Goal: Task Accomplishment & Management: Complete application form

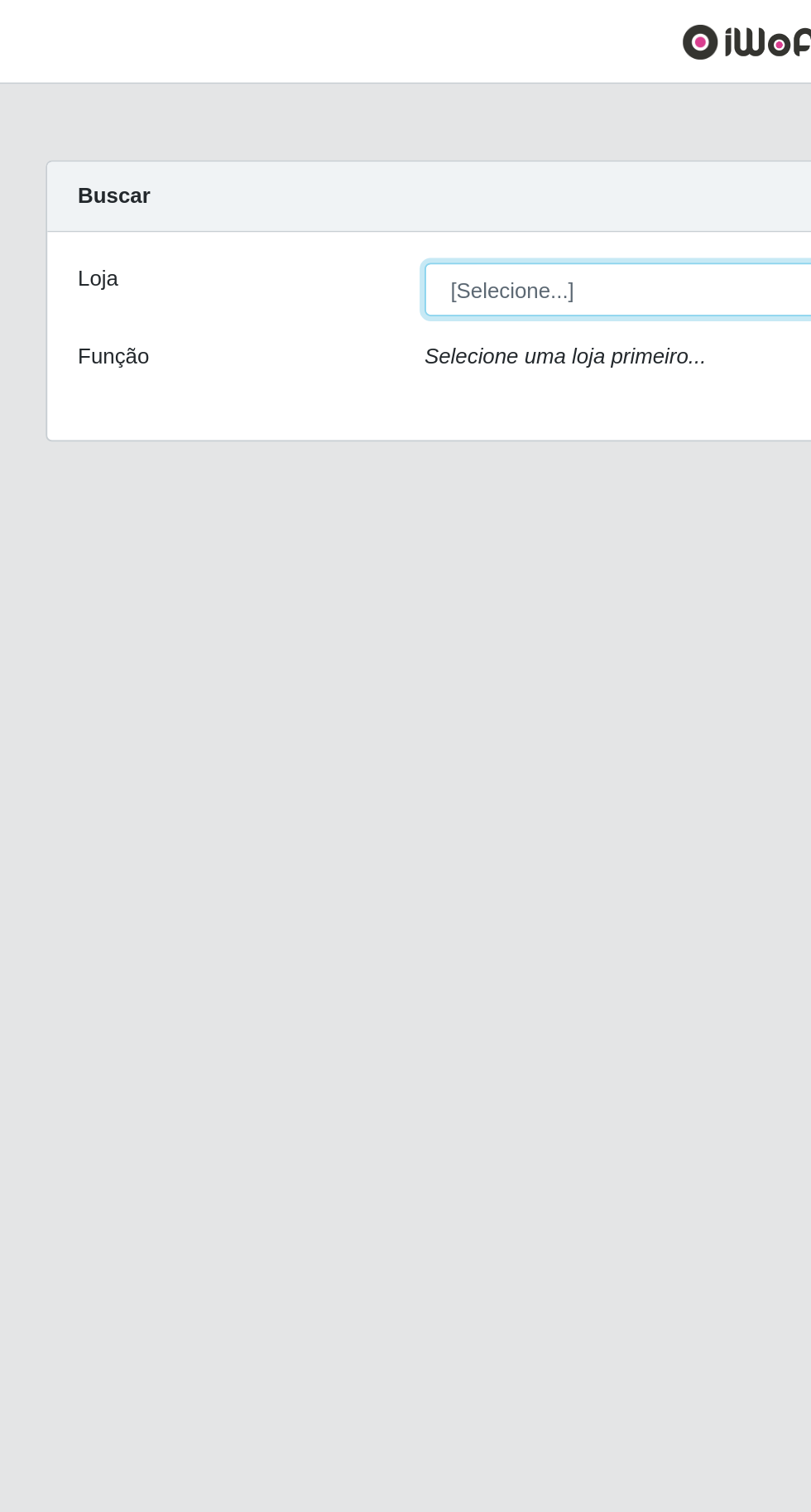
click at [236, 166] on select "[Selecione...] Extraplus - Loja 03 - Praia da Costa" at bounding box center [499, 157] width 538 height 29
select select "468"
click at [230, 143] on select "[Selecione...] Extraplus - Loja 03 - Praia da Costa" at bounding box center [499, 157] width 538 height 29
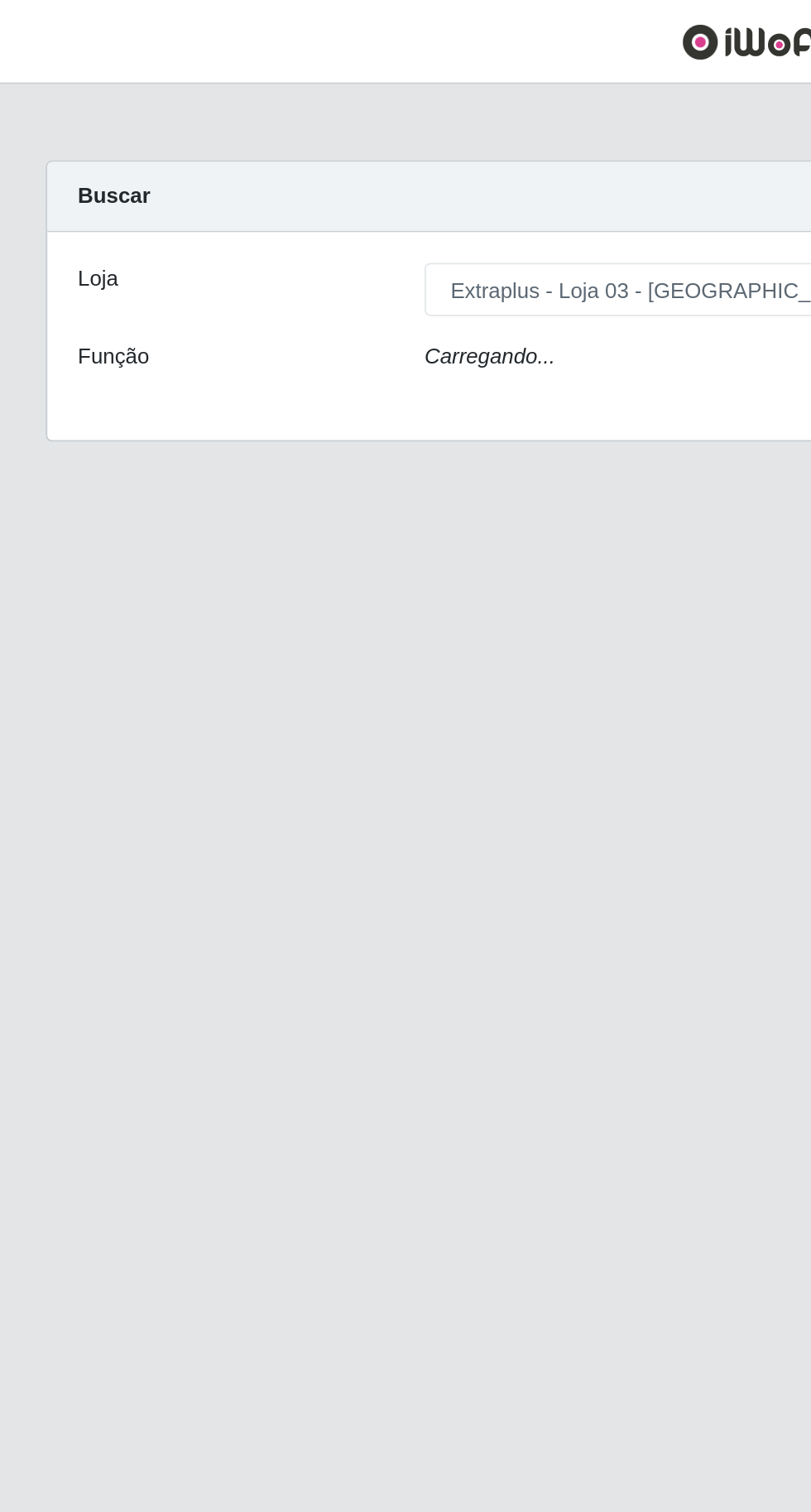
click at [269, 191] on icon "Carregando..." at bounding box center [265, 193] width 71 height 14
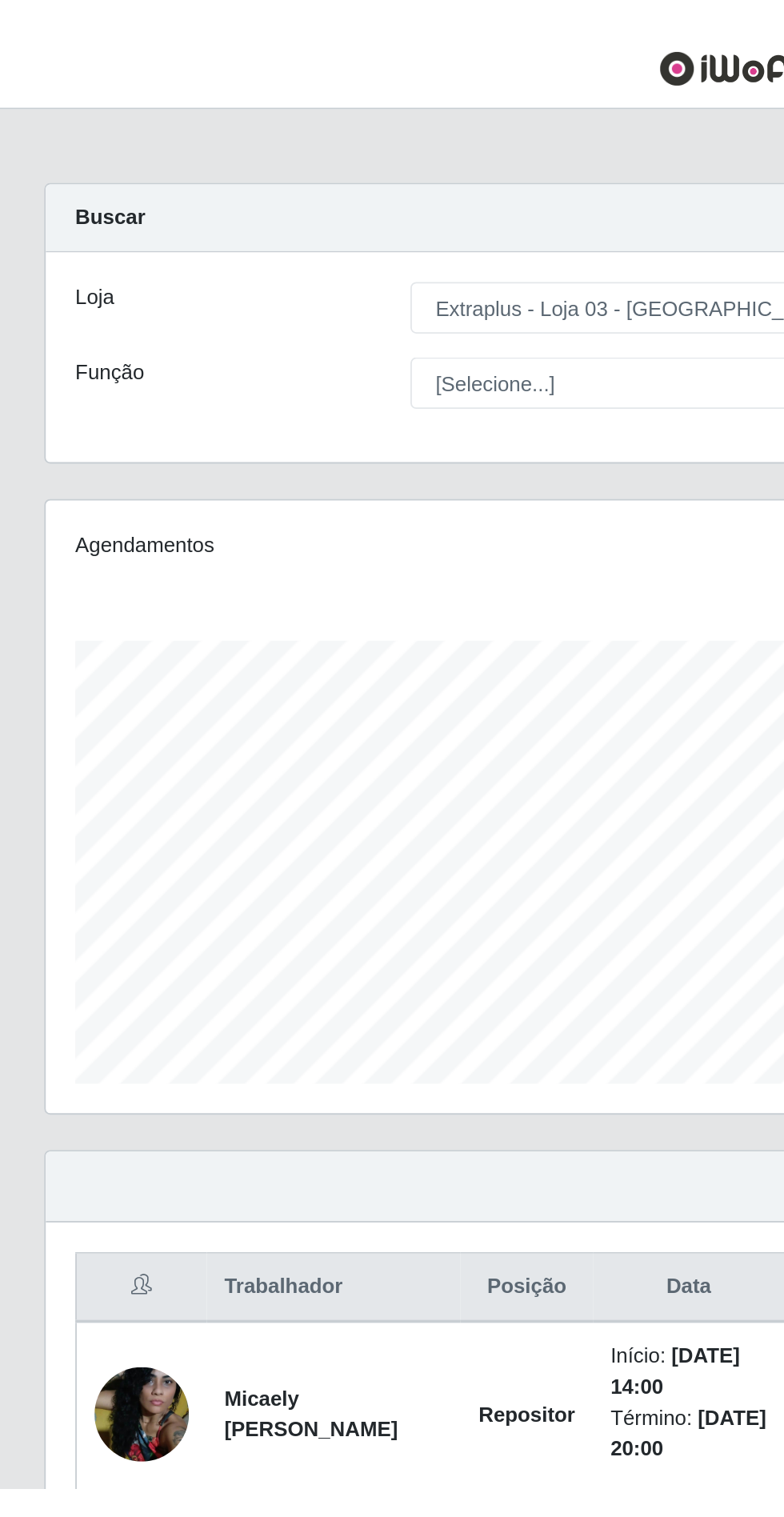
scroll to position [332, 734]
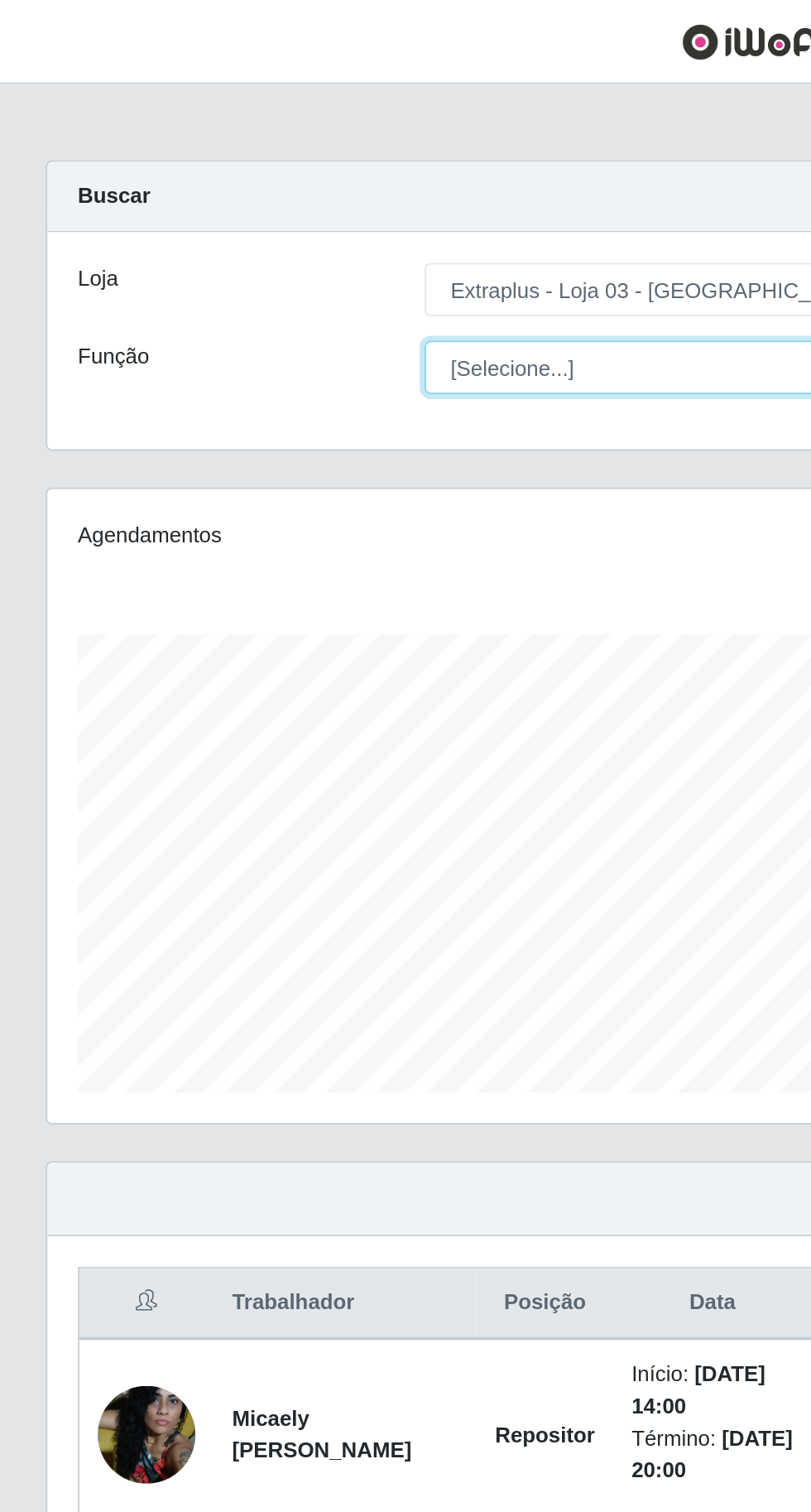
click at [280, 202] on select "[Selecione...] Repositor Repositor + Repositor ++" at bounding box center [499, 199] width 538 height 29
click at [230, 185] on select "[Selecione...] Repositor Repositor + Repositor ++" at bounding box center [499, 199] width 538 height 29
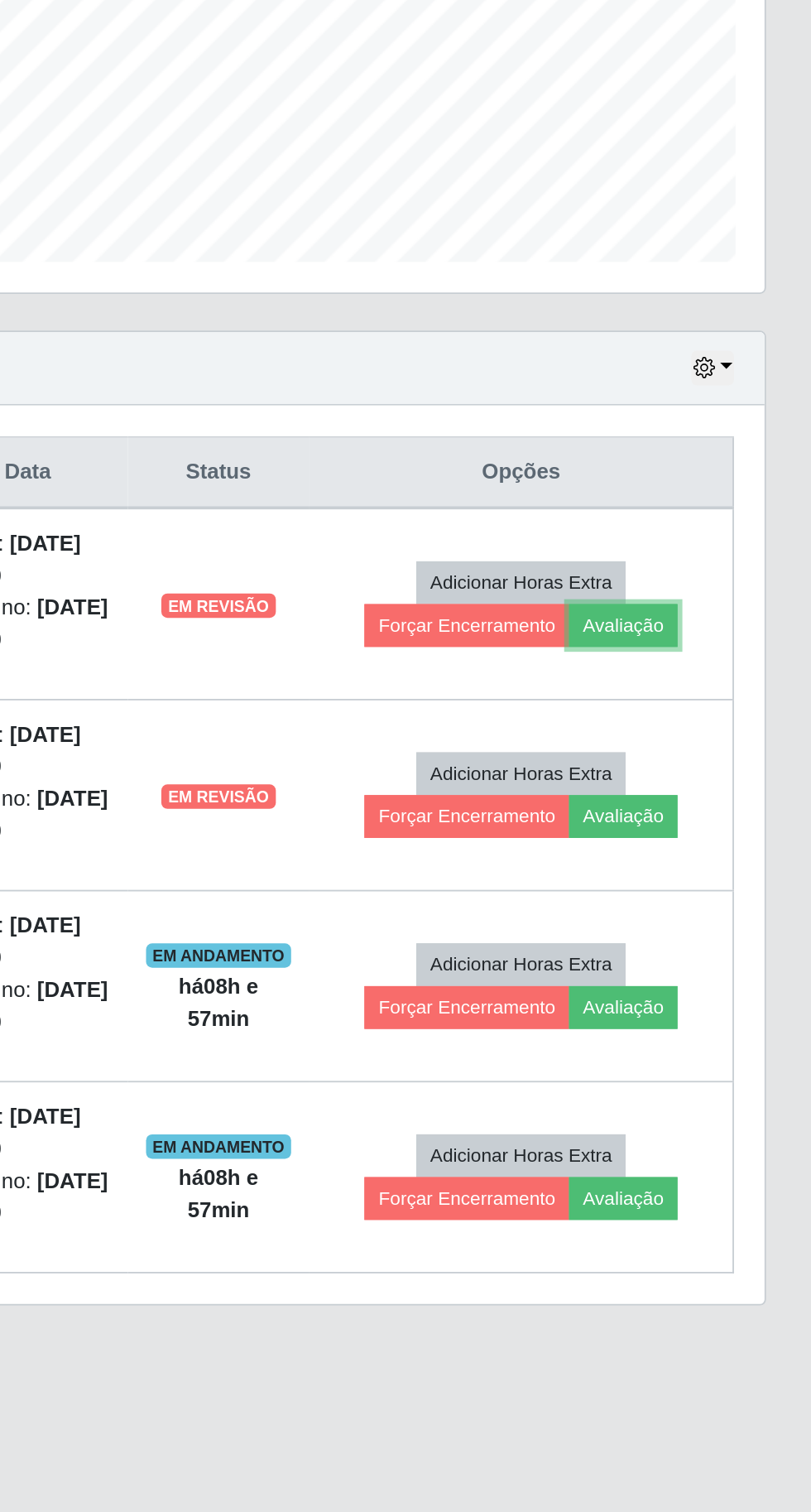
click at [716, 781] on button "Avaliação" at bounding box center [708, 788] width 59 height 23
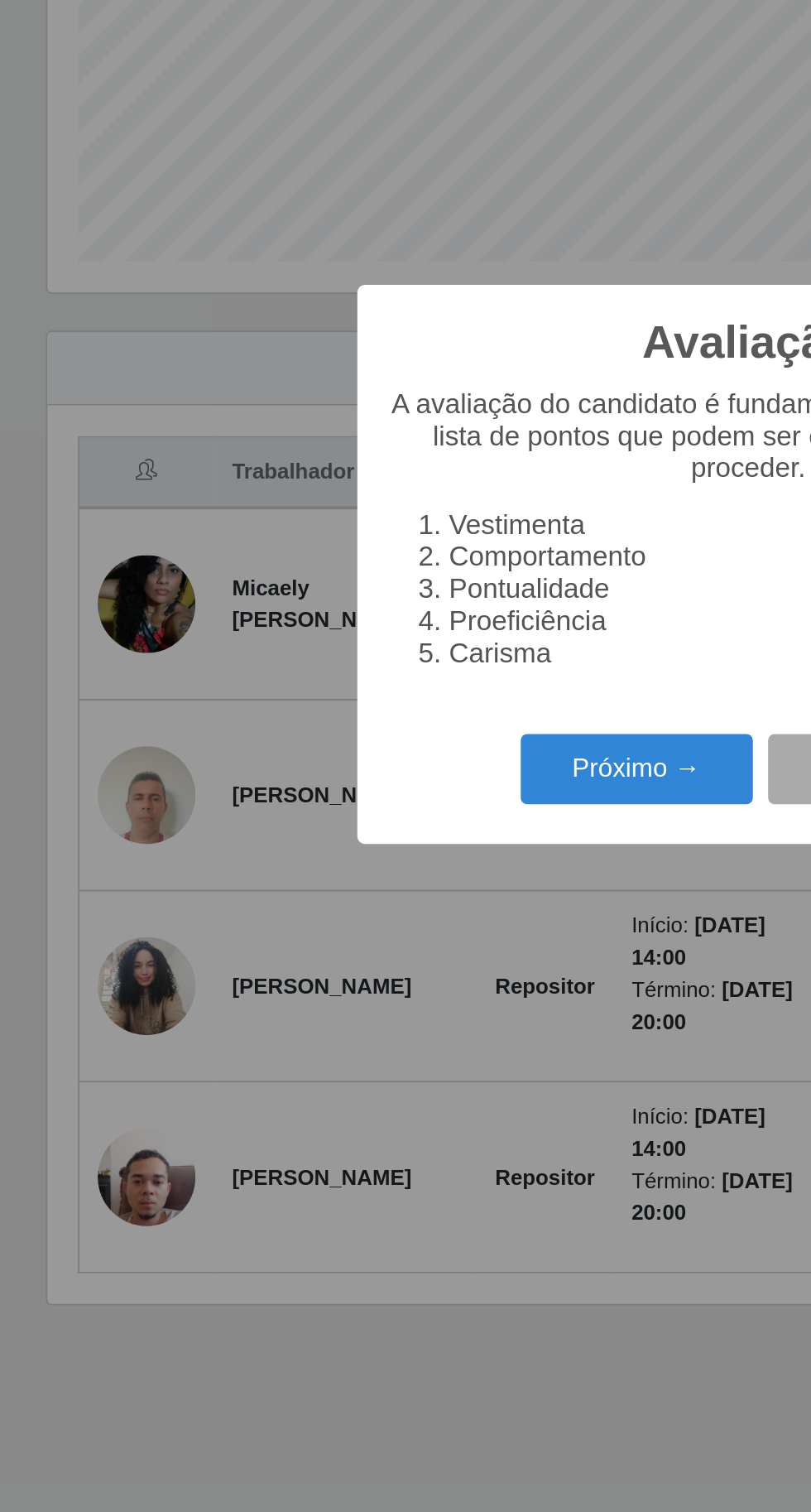
click at [335, 1124] on div "Avaliação × A avaliação do candidato é fundamental. Preparamos uma lista de pon…" at bounding box center [406, 756] width 811 height 1512
click at [119, 772] on div "Avaliação × A avaliação do candidato é fundamental. Preparamos uma lista de pon…" at bounding box center [406, 756] width 811 height 1512
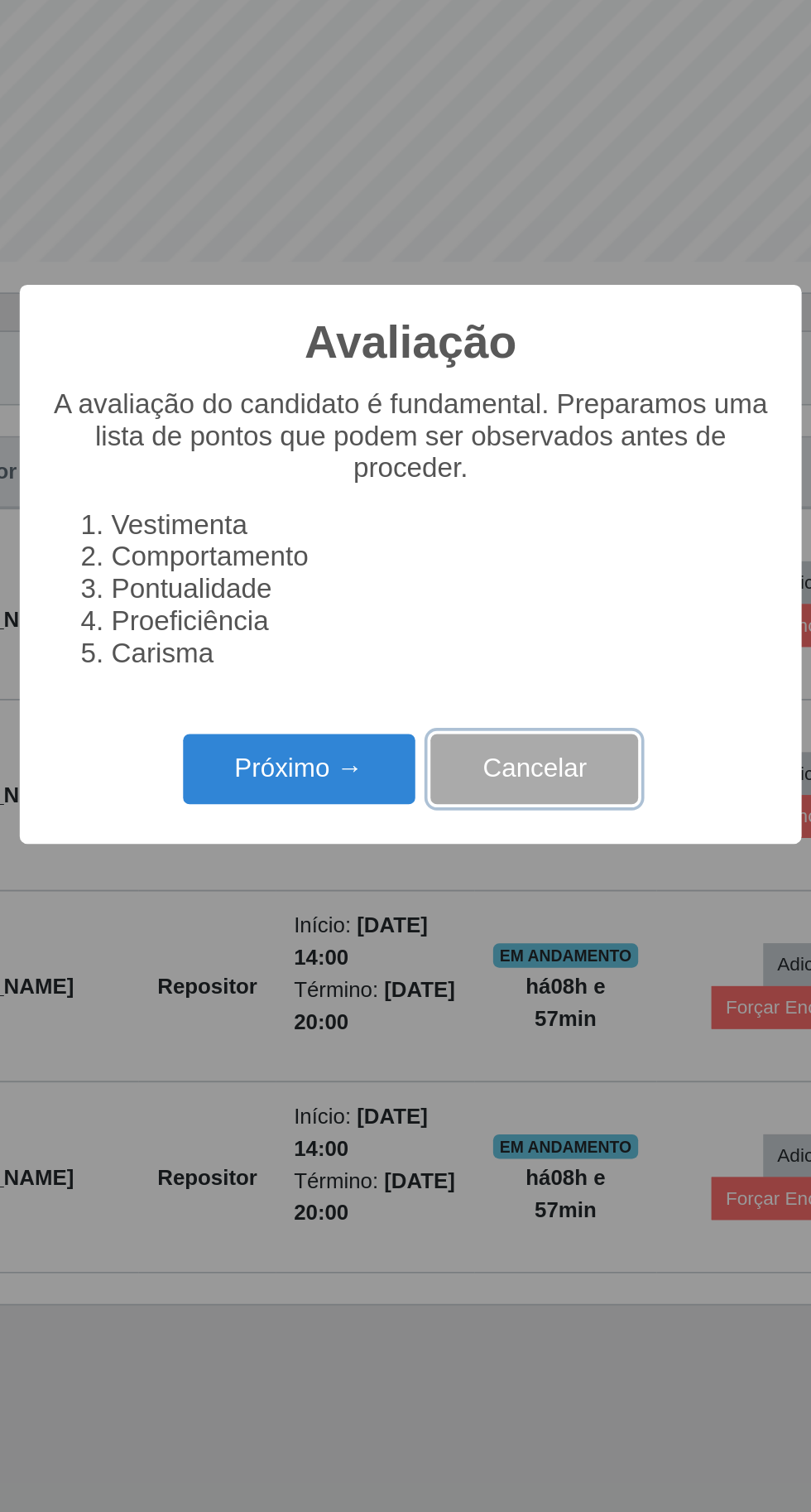
click at [499, 887] on button "Cancelar" at bounding box center [473, 867] width 113 height 39
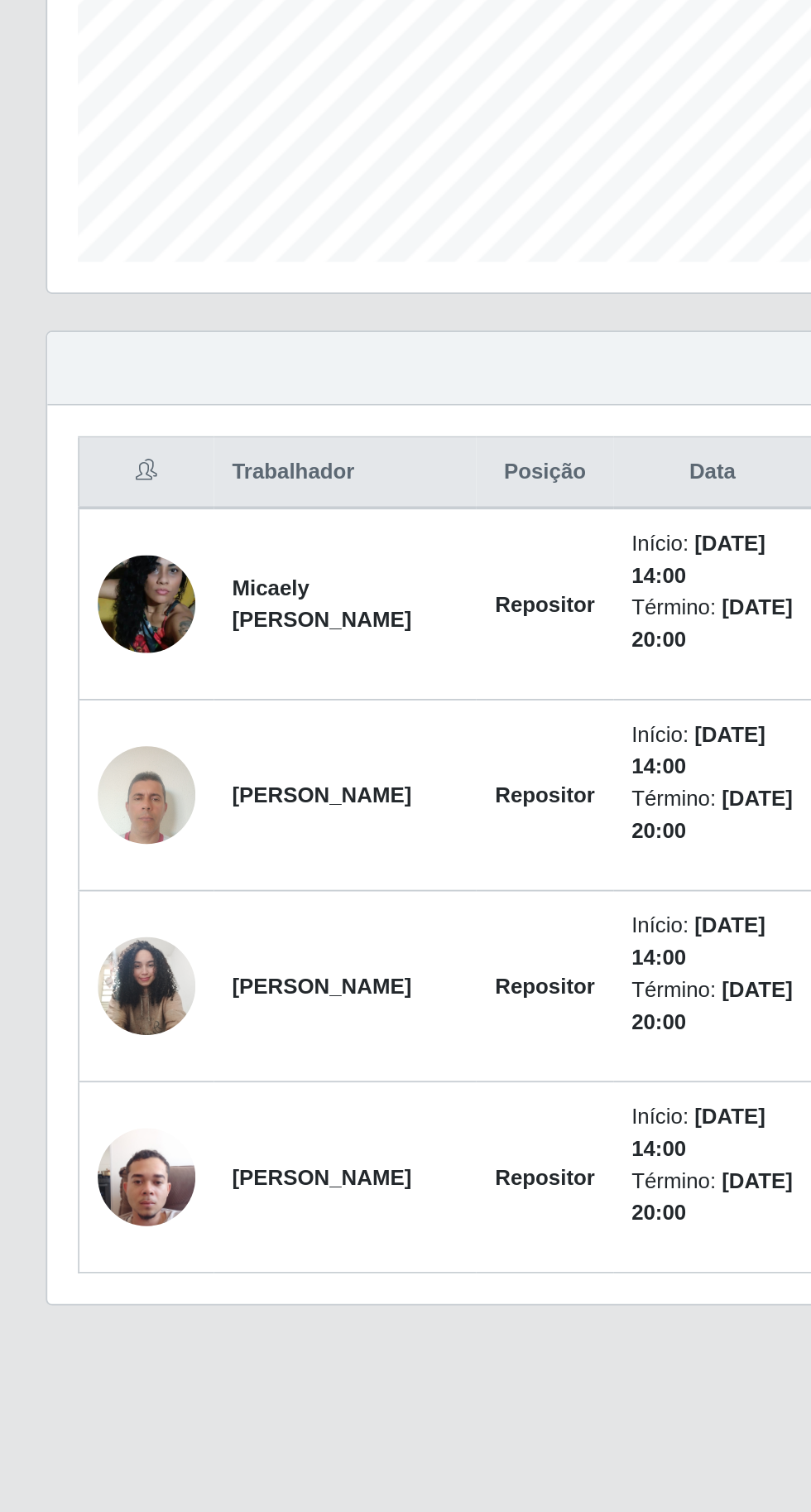
click at [55, 761] on img at bounding box center [79, 777] width 53 height 53
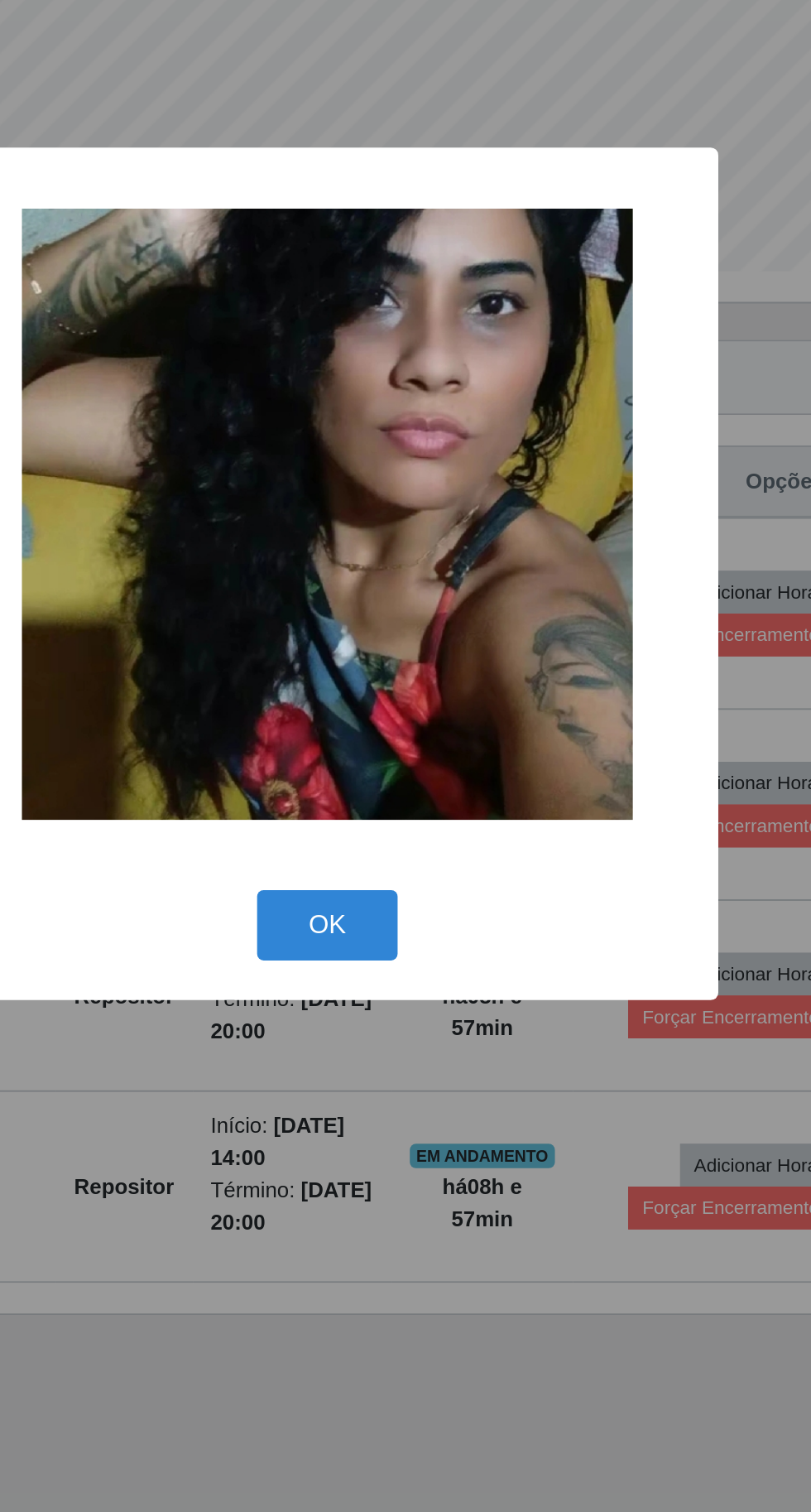
click at [399, 966] on button "OK" at bounding box center [406, 946] width 77 height 39
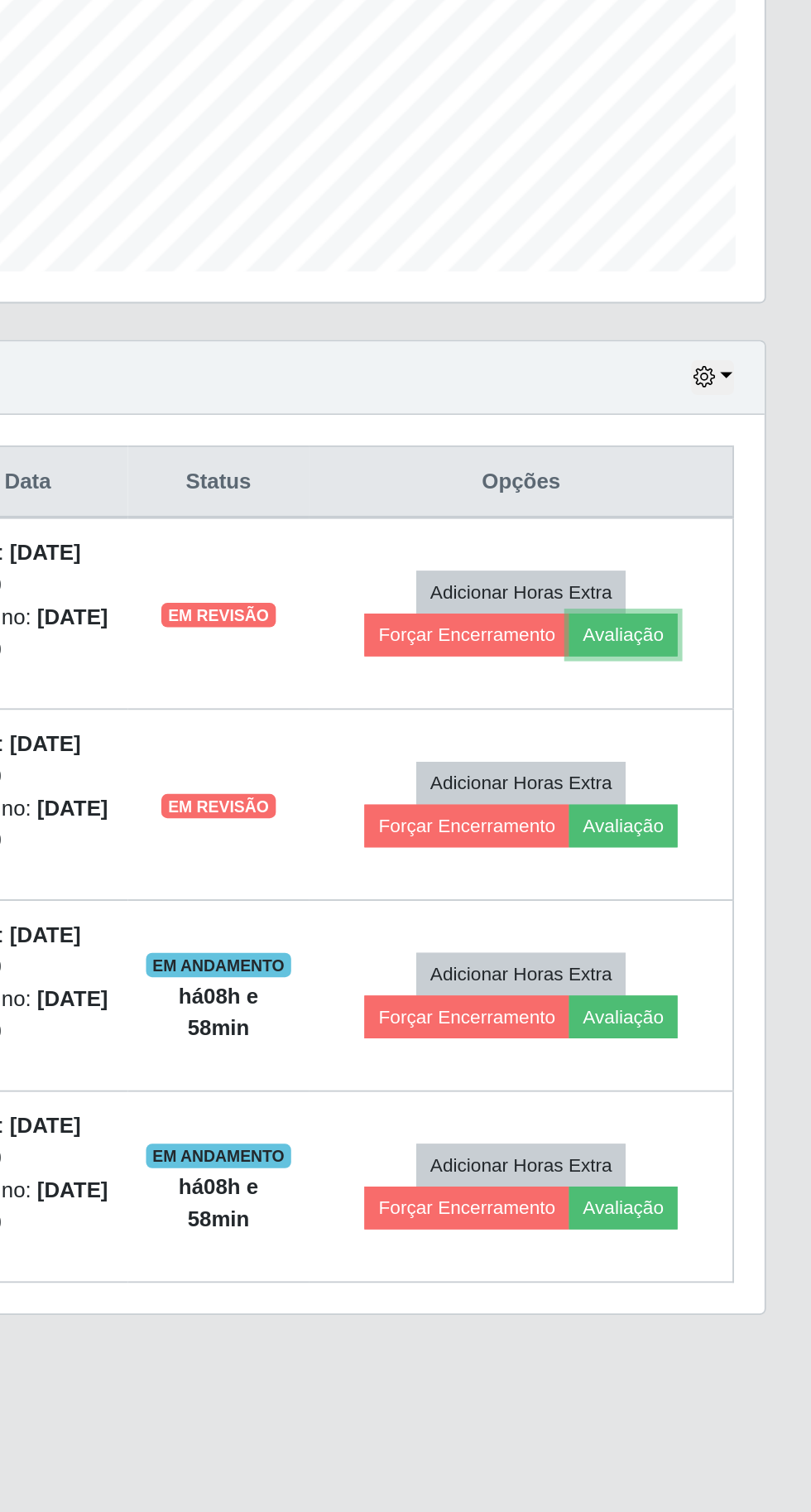
click at [716, 788] on button "Avaliação" at bounding box center [708, 788] width 59 height 23
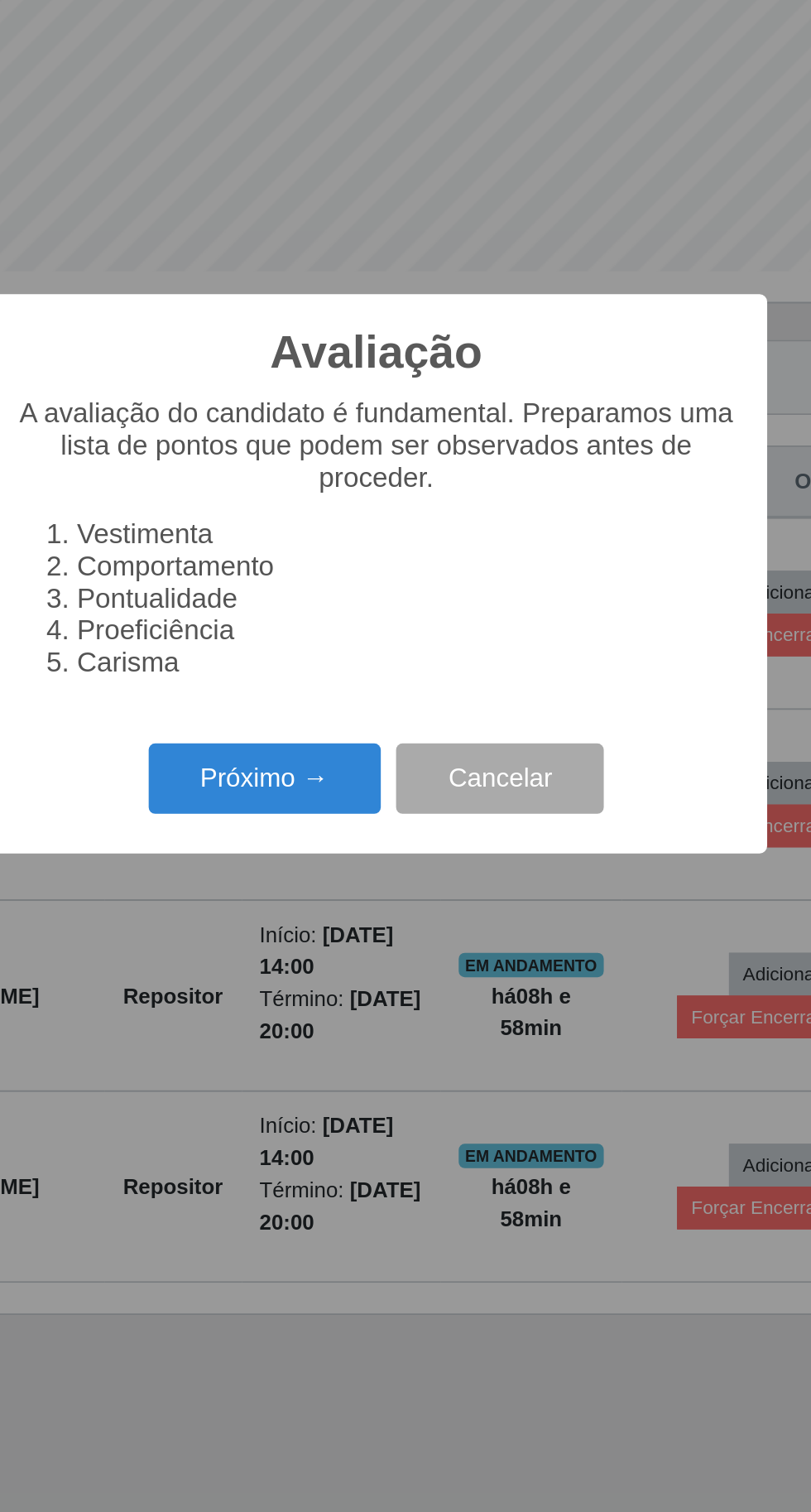
click at [304, 887] on button "Próximo →" at bounding box center [345, 867] width 125 height 39
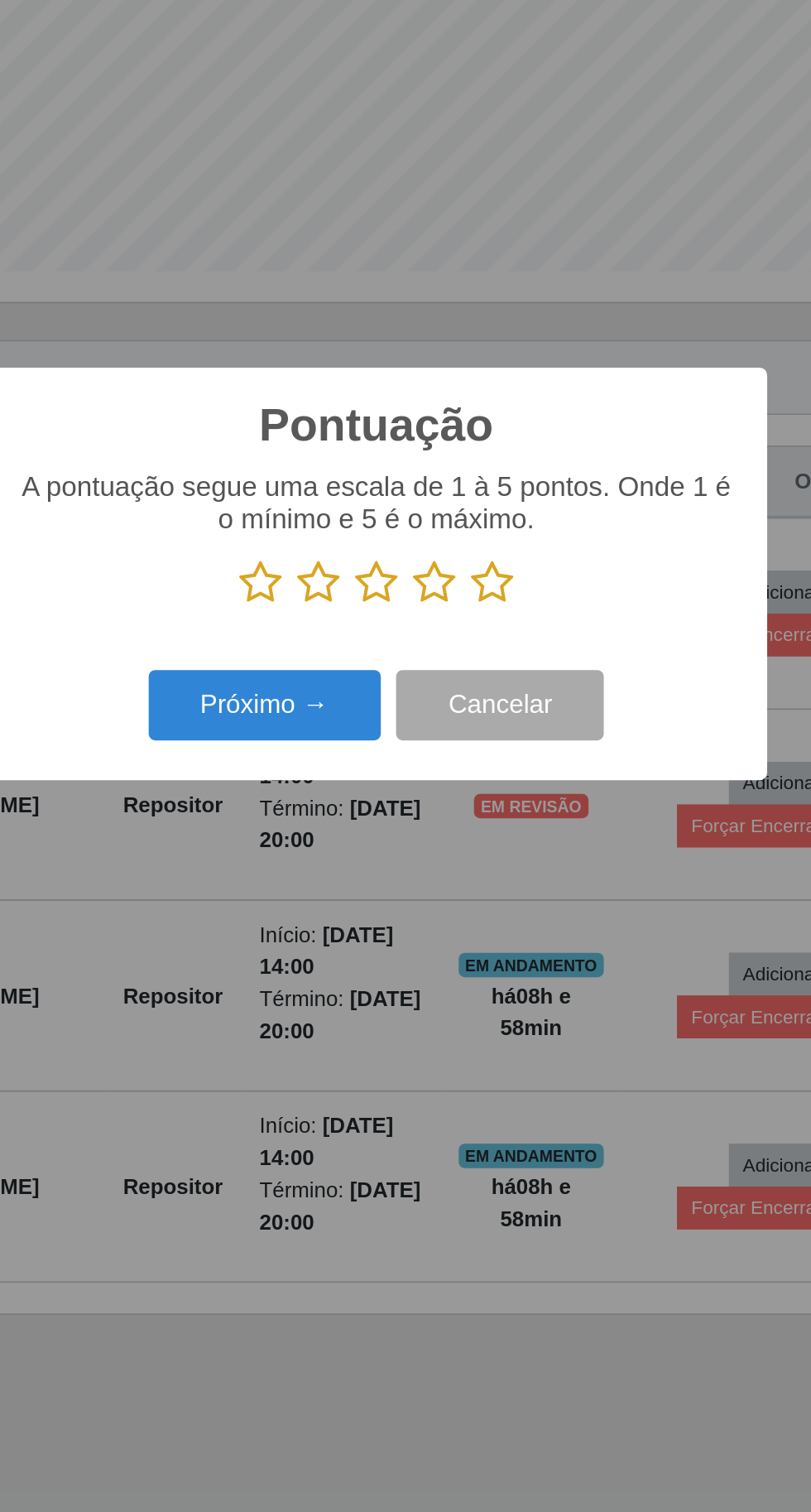
click at [334, 773] on icon at bounding box center [342, 761] width 23 height 25
click at [331, 773] on input "radio" at bounding box center [331, 773] width 0 height 0
click at [339, 773] on icon at bounding box center [342, 761] width 23 height 25
click at [331, 773] on input "radio" at bounding box center [331, 773] width 0 height 0
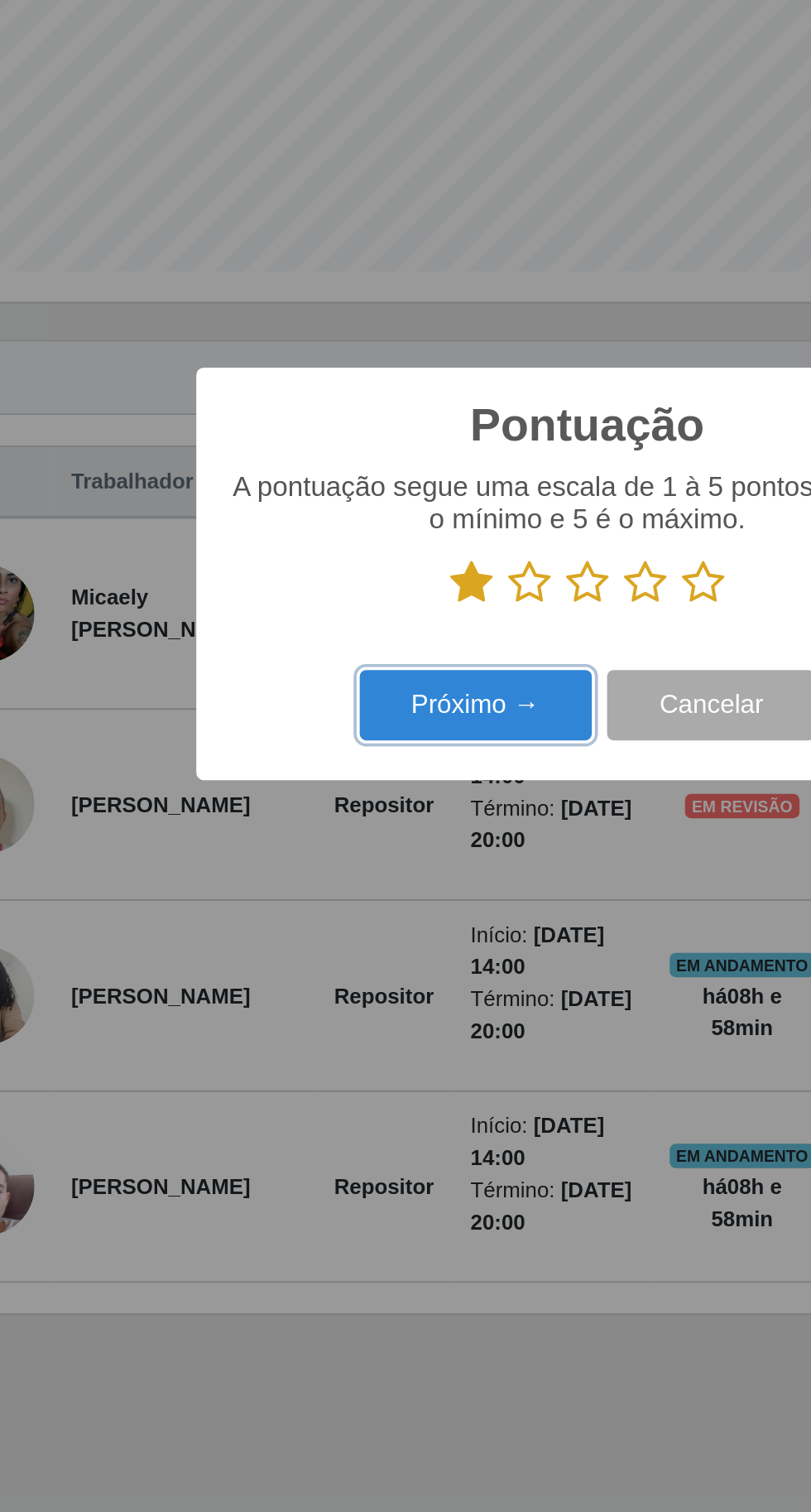
click at [318, 847] on button "Próximo →" at bounding box center [345, 827] width 125 height 39
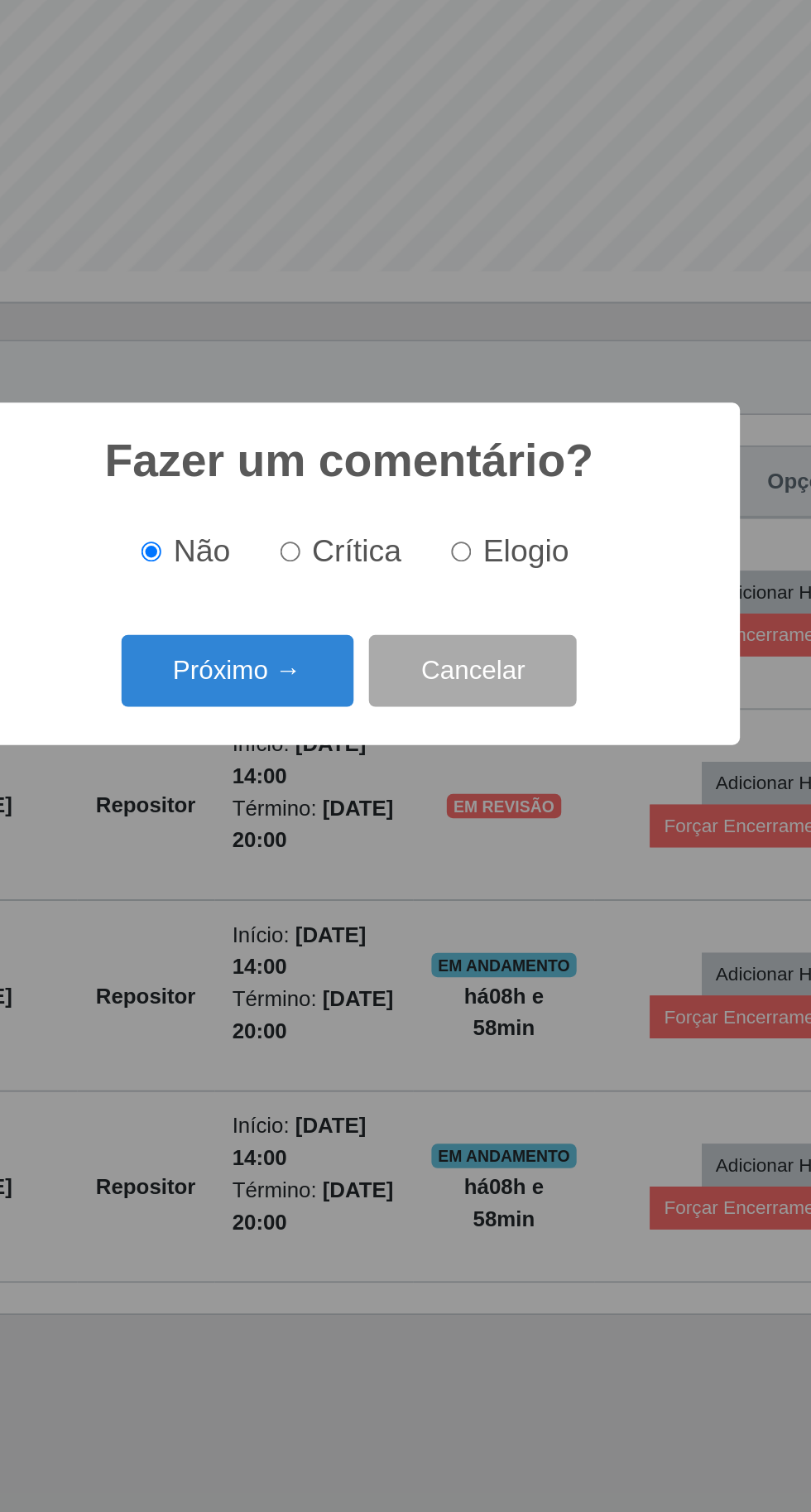
click at [396, 752] on span "Crítica" at bounding box center [410, 743] width 49 height 18
click at [379, 750] on input "Crítica" at bounding box center [374, 744] width 11 height 11
radio input "true"
click at [341, 828] on button "Próximo →" at bounding box center [345, 808] width 125 height 39
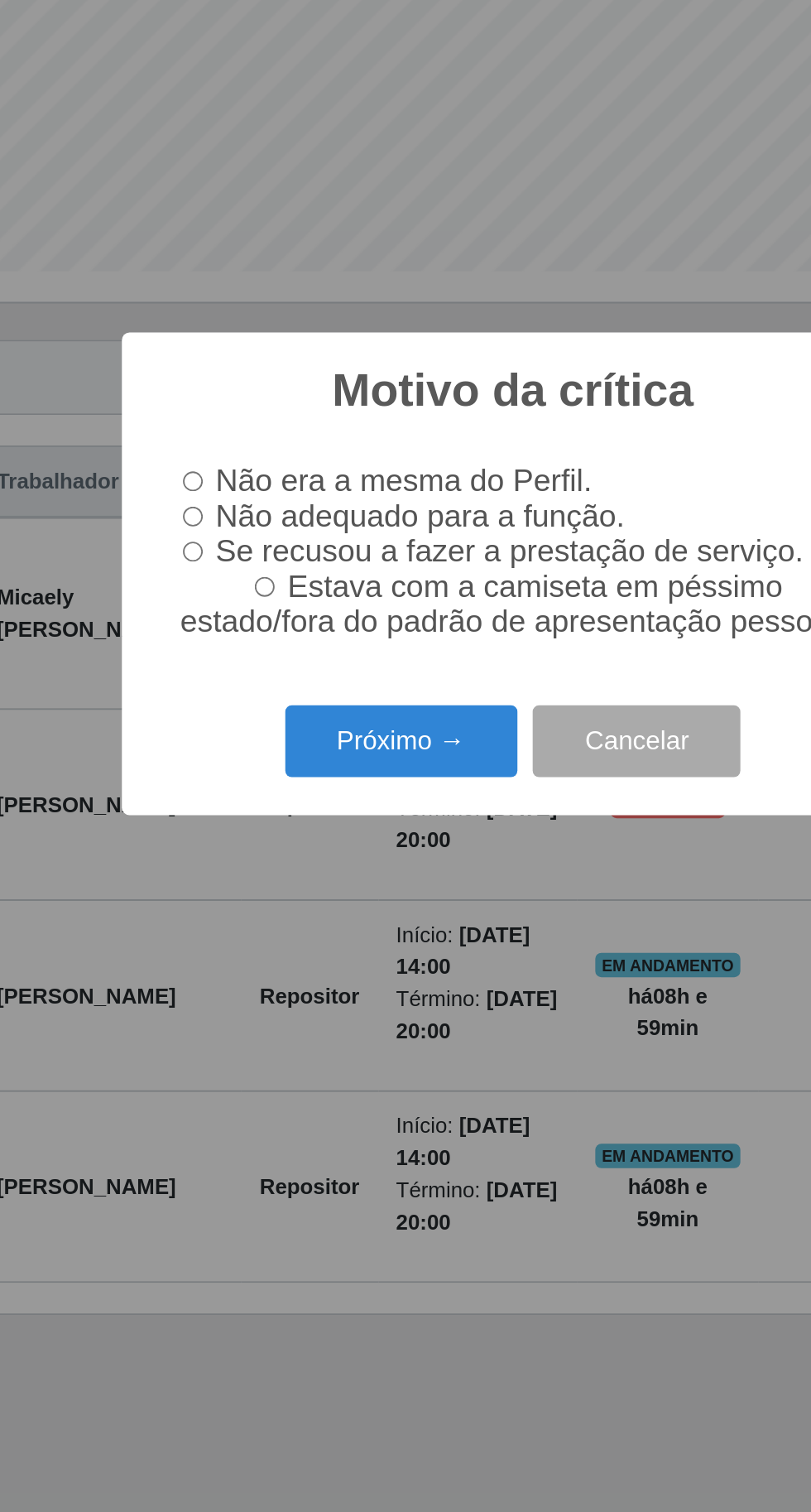
click at [234, 731] on input "Não adequado para a função." at bounding box center [232, 725] width 11 height 11
radio input "true"
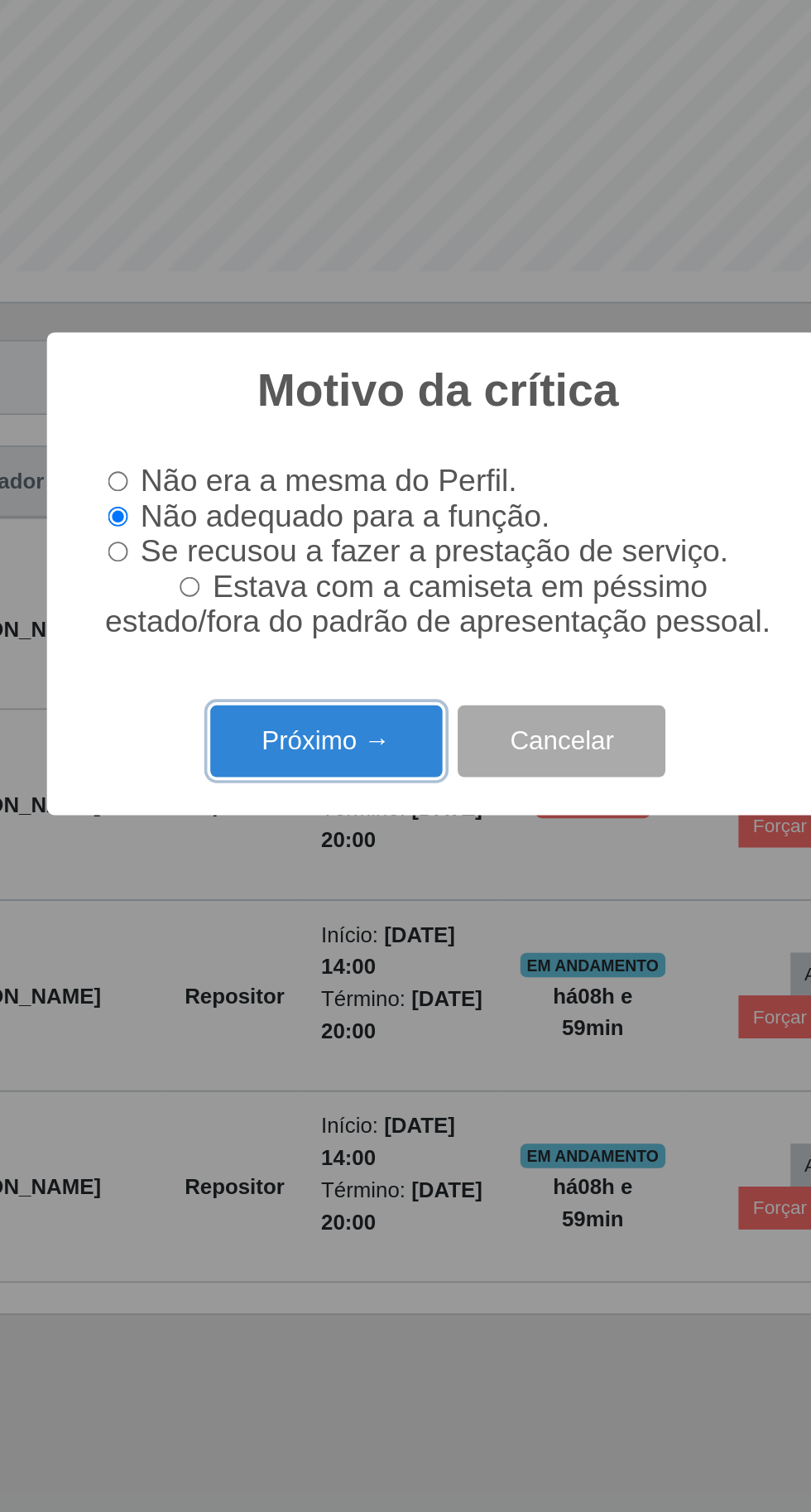
click at [323, 866] on button "Próximo →" at bounding box center [345, 846] width 125 height 39
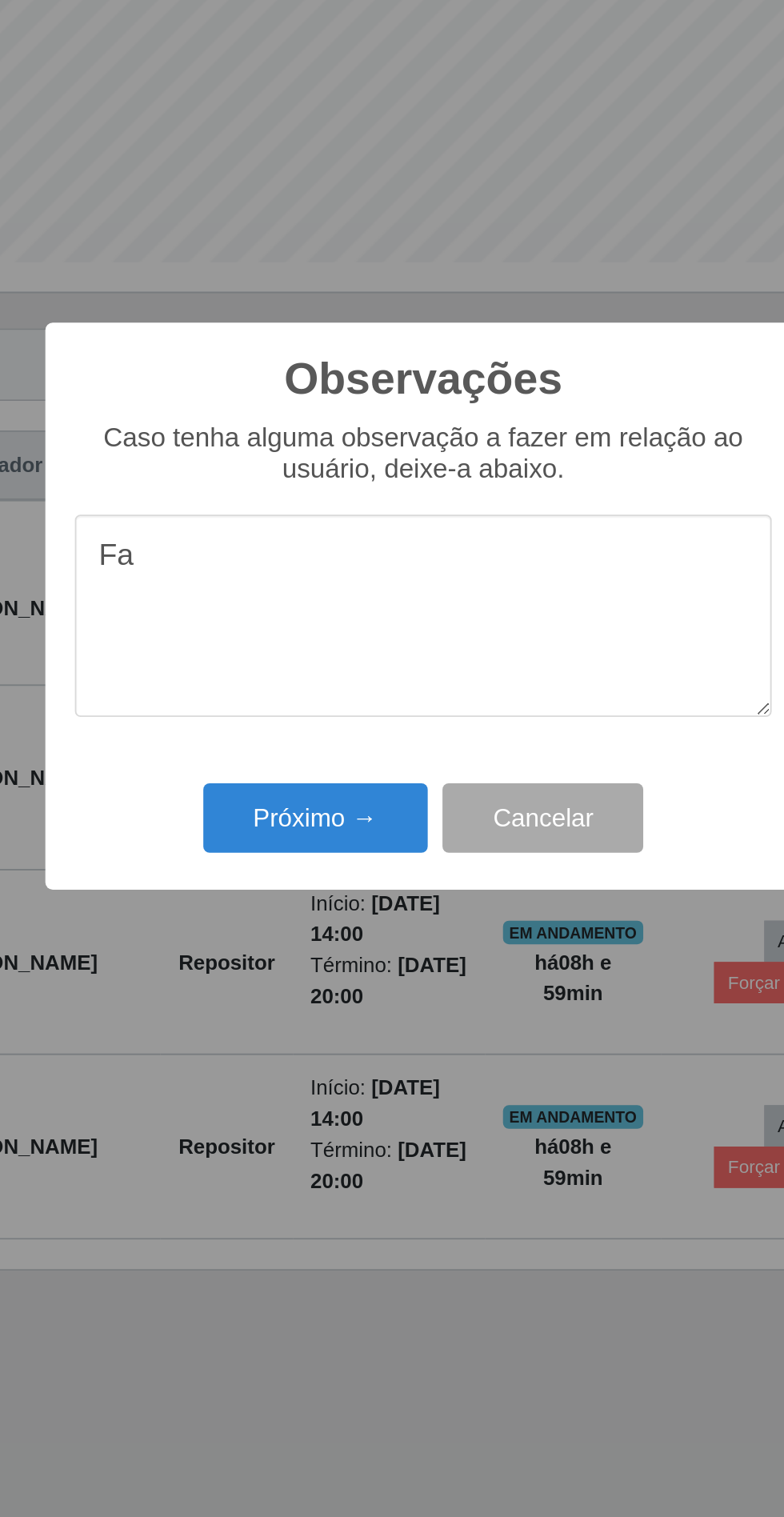
type textarea "F"
click at [296, 729] on textarea "Enorme defit" at bounding box center [391, 763] width 377 height 110
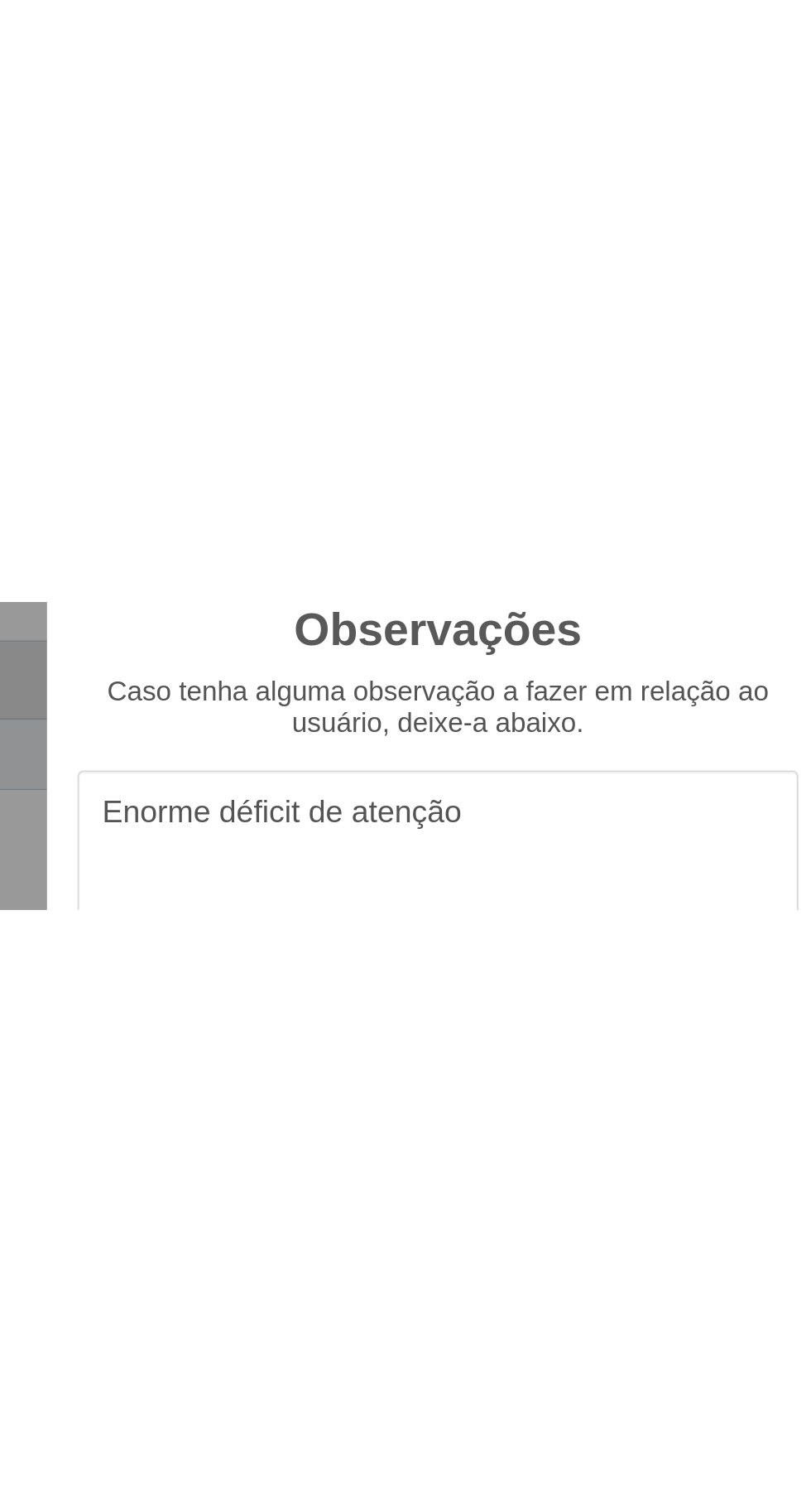
scroll to position [115, 0]
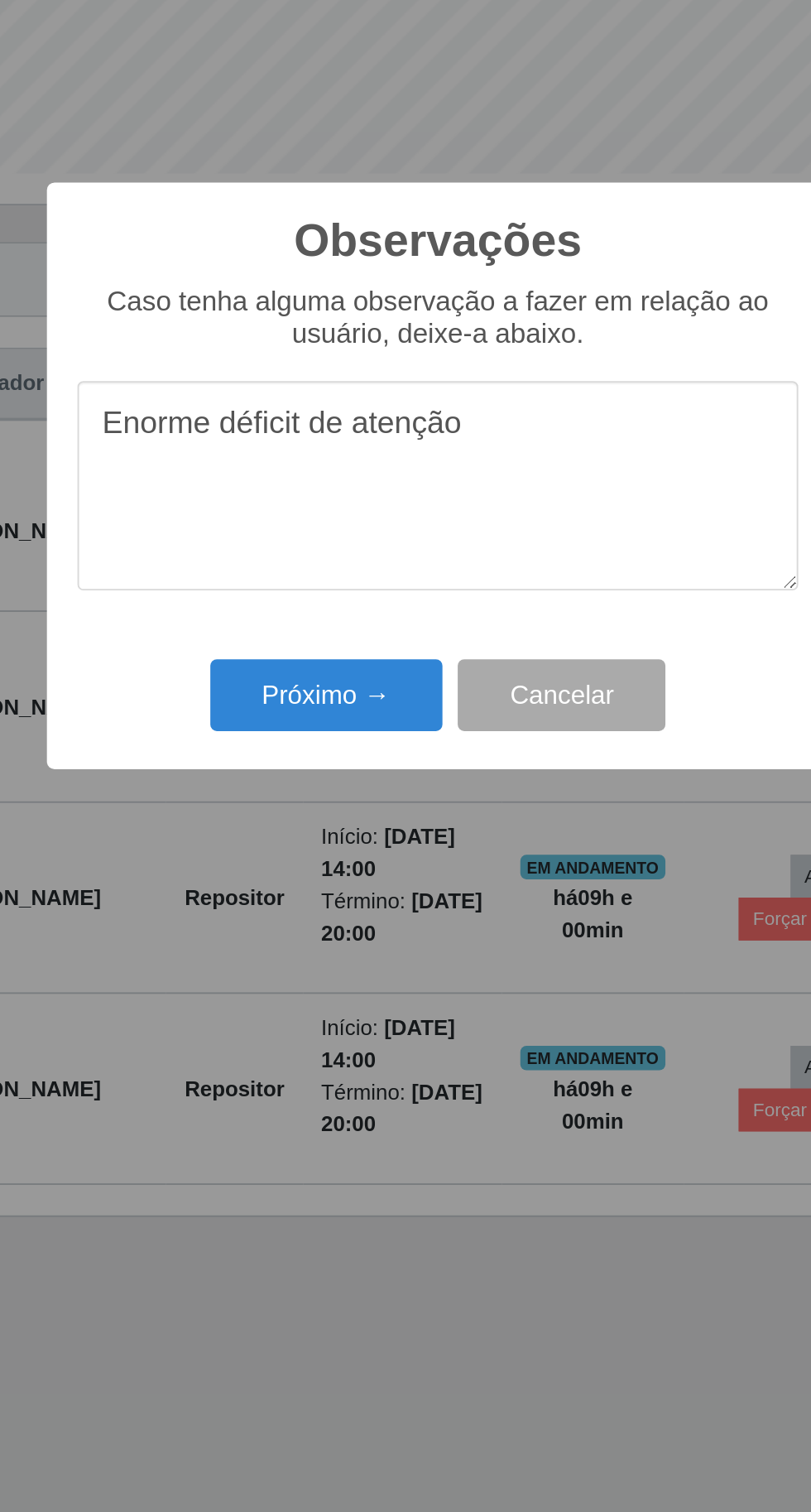
click at [451, 732] on textarea "Enorme déficit de atenção" at bounding box center [405, 761] width 390 height 114
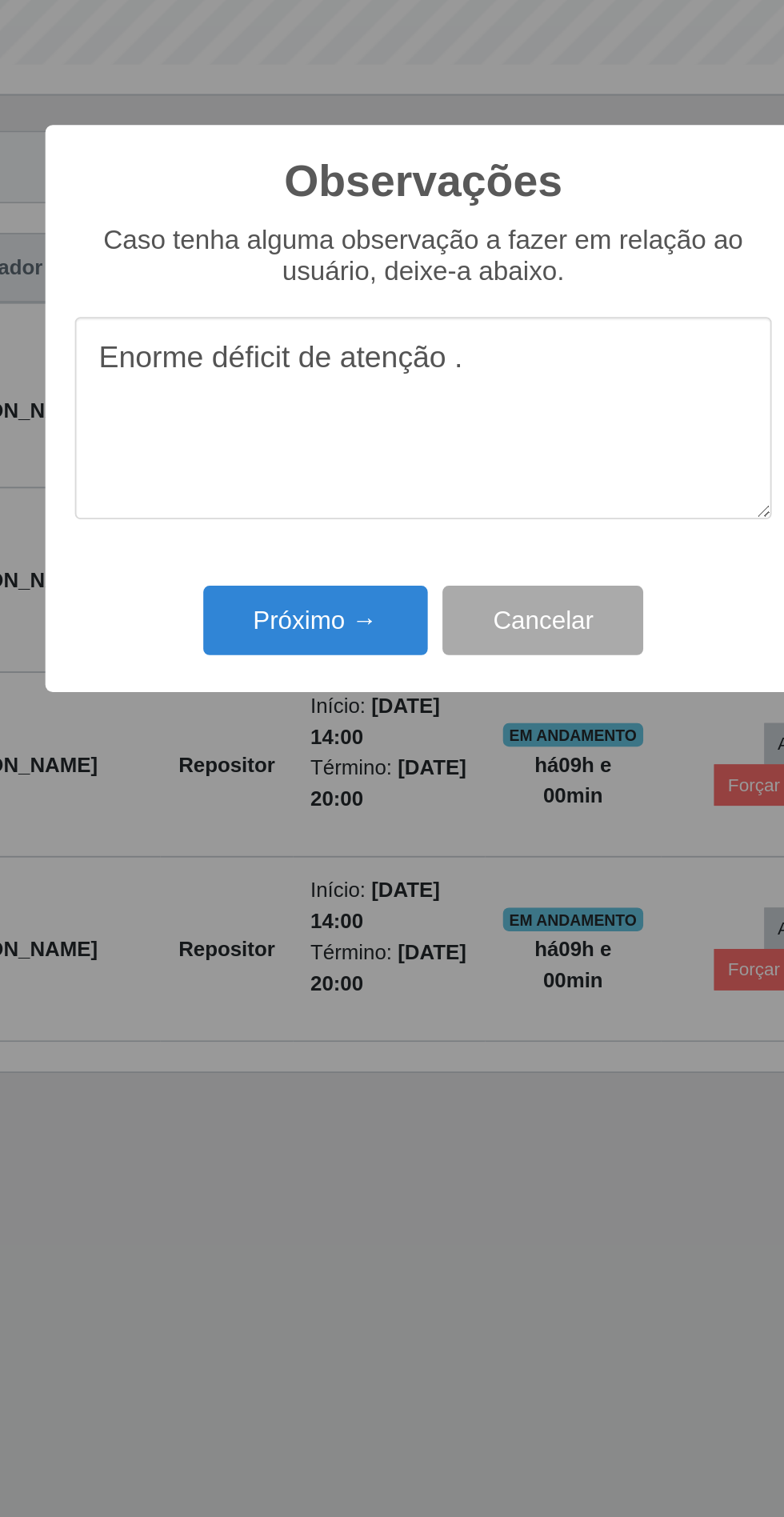
type textarea "Enorme déficit de atenção ."
click at [302, 859] on button "Próximo →" at bounding box center [333, 873] width 121 height 38
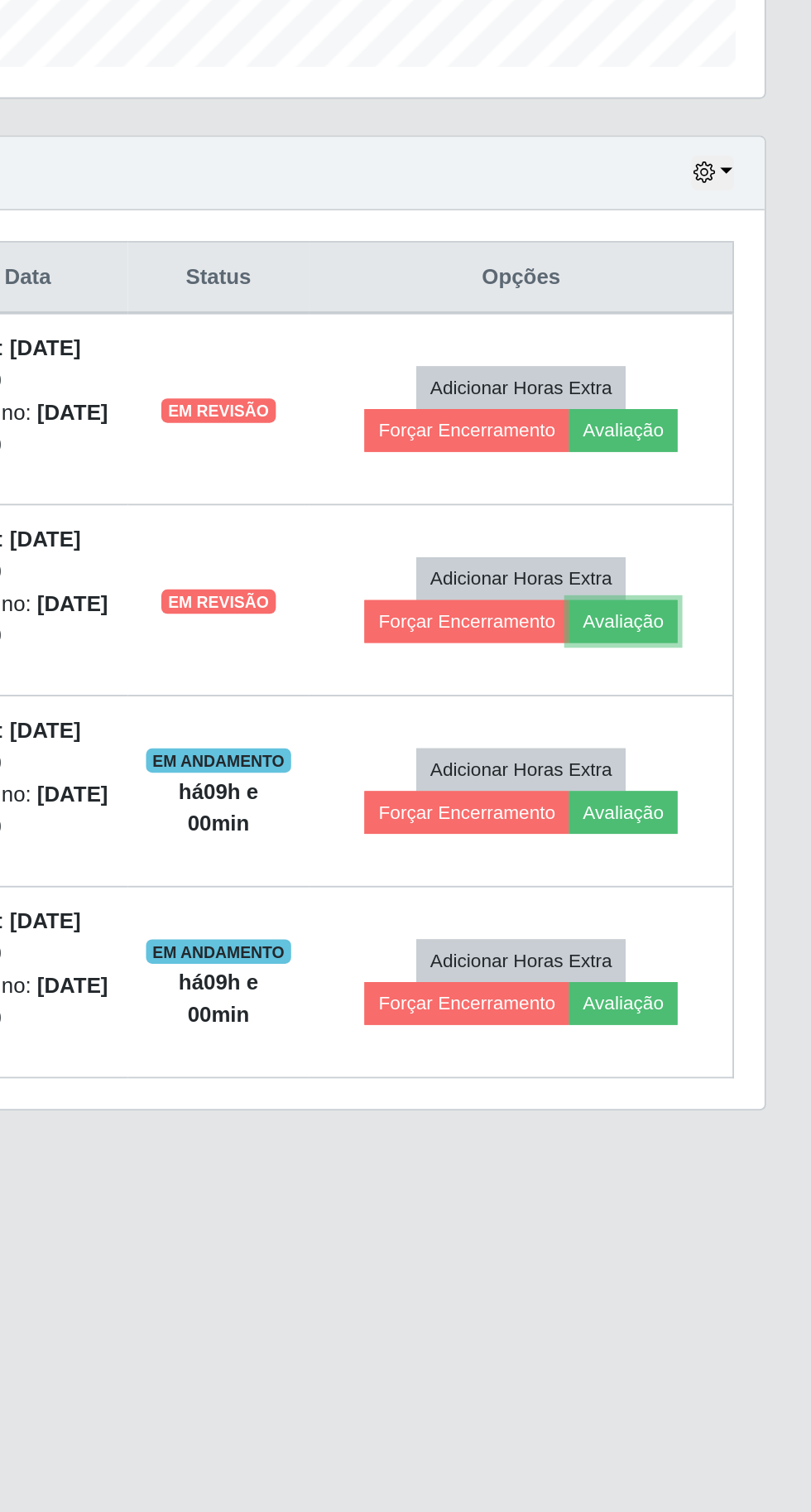
click at [715, 881] on button "Avaliação" at bounding box center [708, 892] width 59 height 23
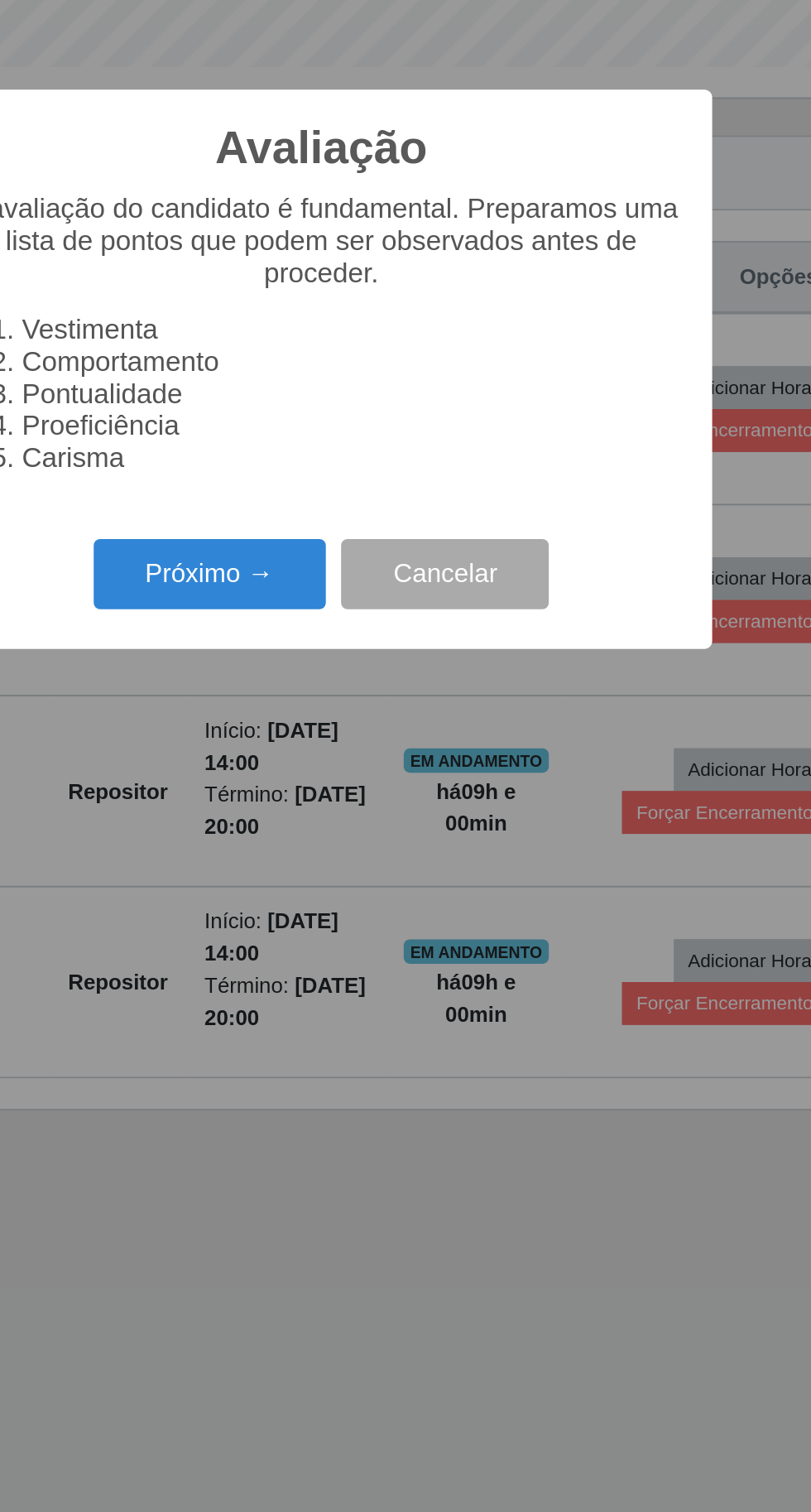
click at [337, 876] on button "Próximo →" at bounding box center [345, 867] width 125 height 39
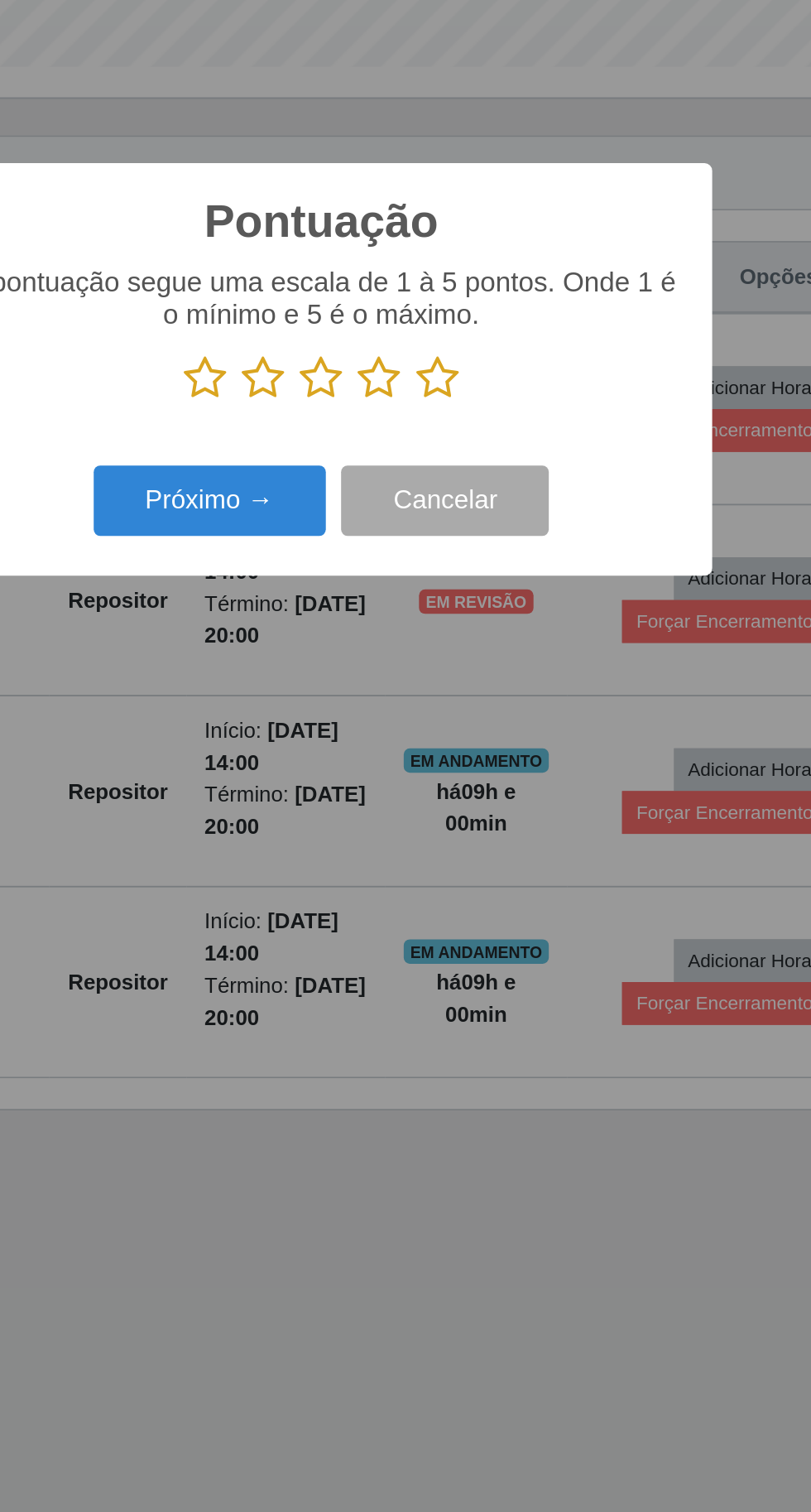
click at [469, 763] on icon at bounding box center [467, 761] width 23 height 25
click at [456, 773] on input "radio" at bounding box center [456, 773] width 0 height 0
click at [326, 834] on button "Próximo →" at bounding box center [345, 827] width 125 height 39
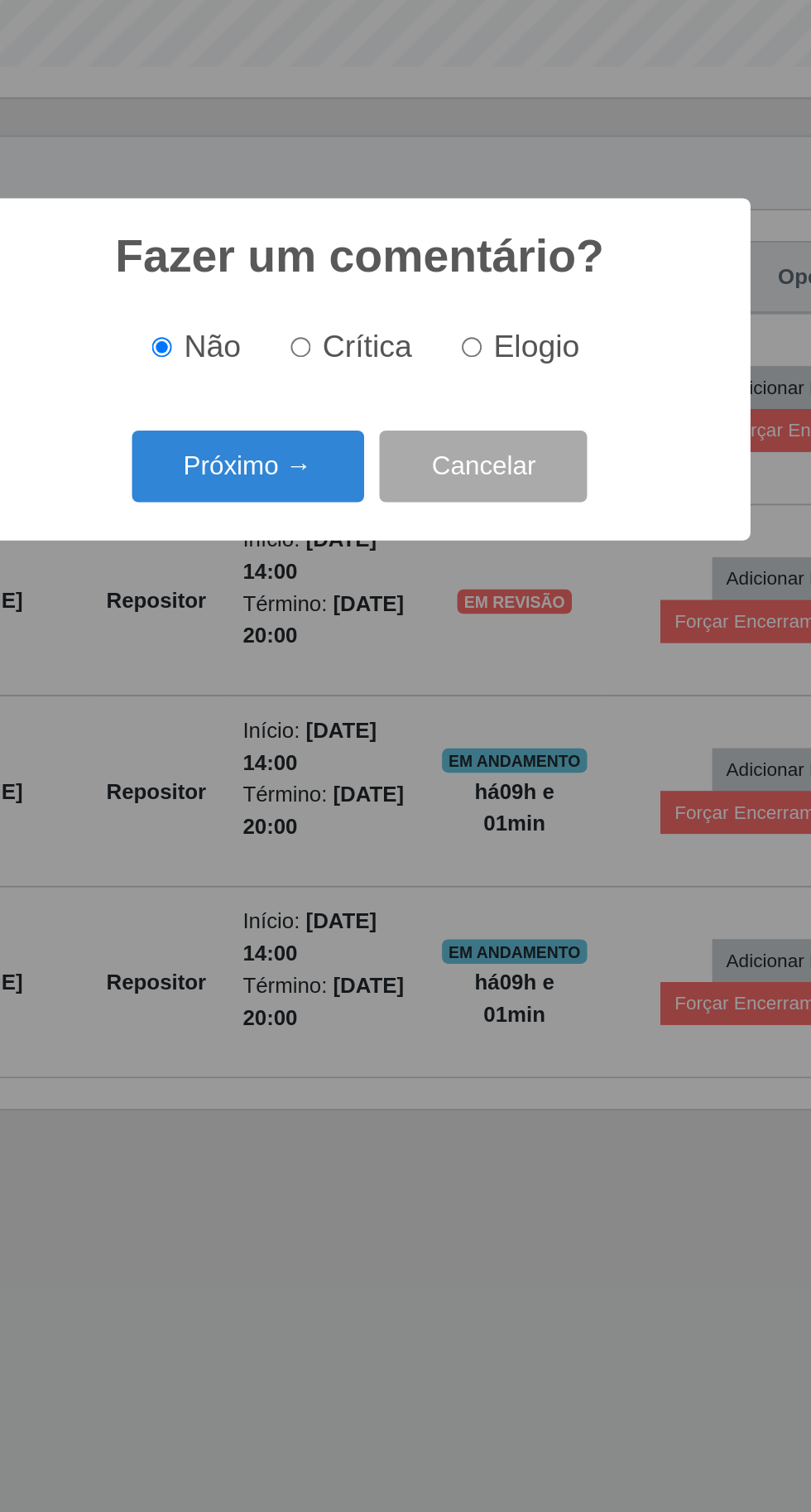
click at [487, 747] on span "Elogio" at bounding box center [501, 743] width 46 height 18
click at [472, 747] on input "Elogio" at bounding box center [466, 744] width 11 height 11
radio input "true"
click at [320, 815] on button "Próximo →" at bounding box center [345, 808] width 125 height 39
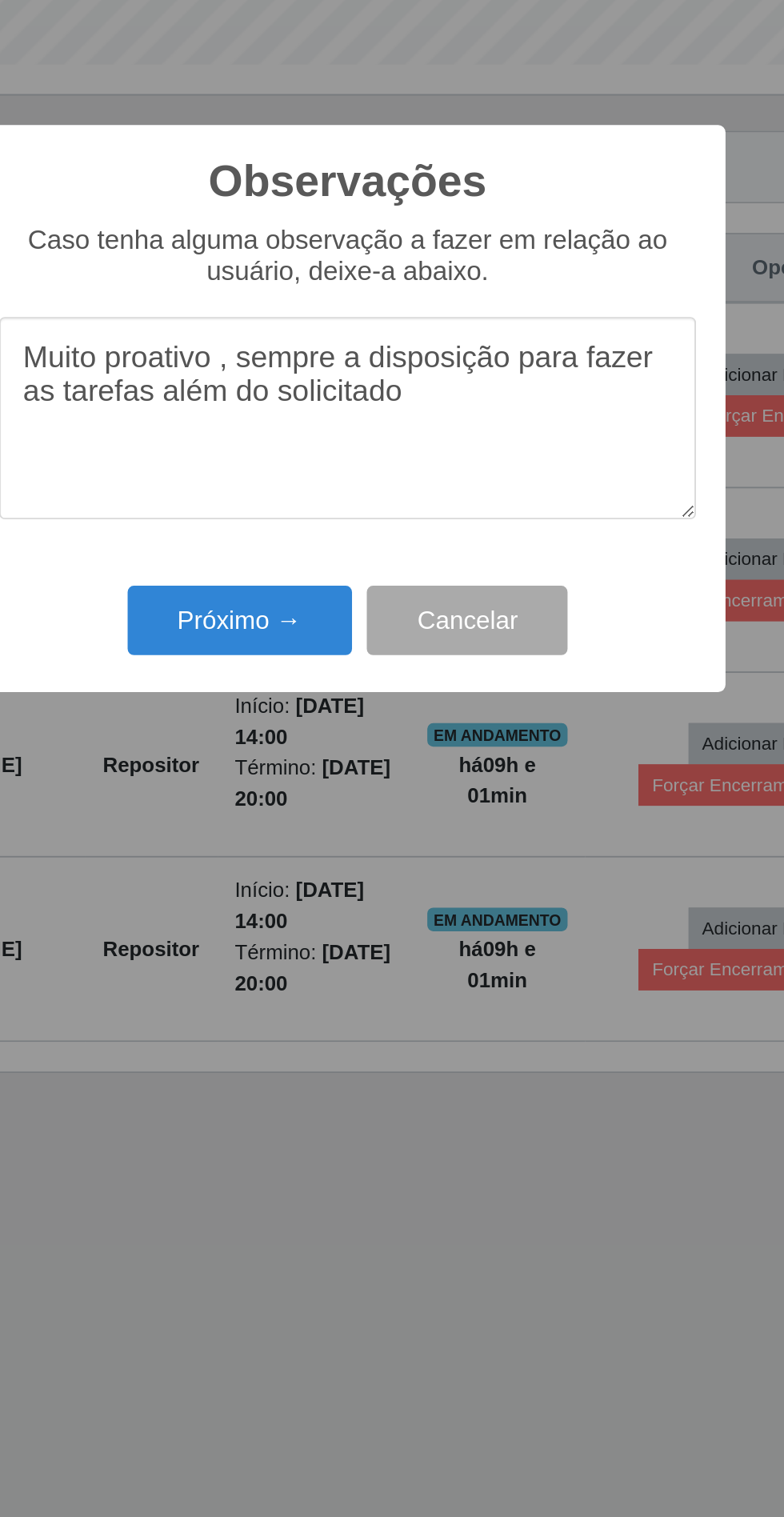
type textarea "Muito proativo , sempre a disposição para fazer as tarefas além do solicitado"
click at [317, 884] on button "Próximo →" at bounding box center [333, 873] width 121 height 38
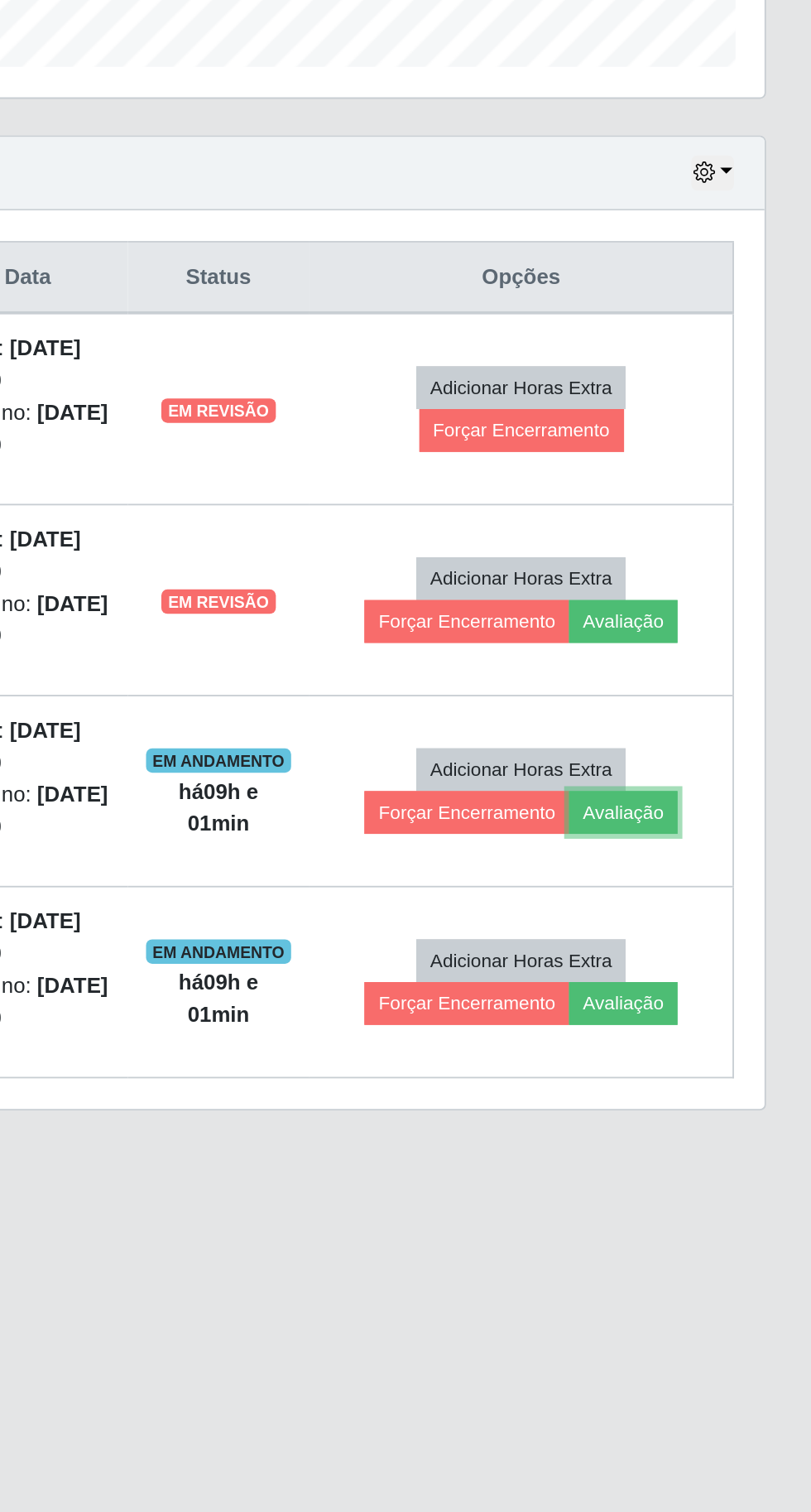
click at [724, 984] on button "Avaliação" at bounding box center [708, 995] width 59 height 23
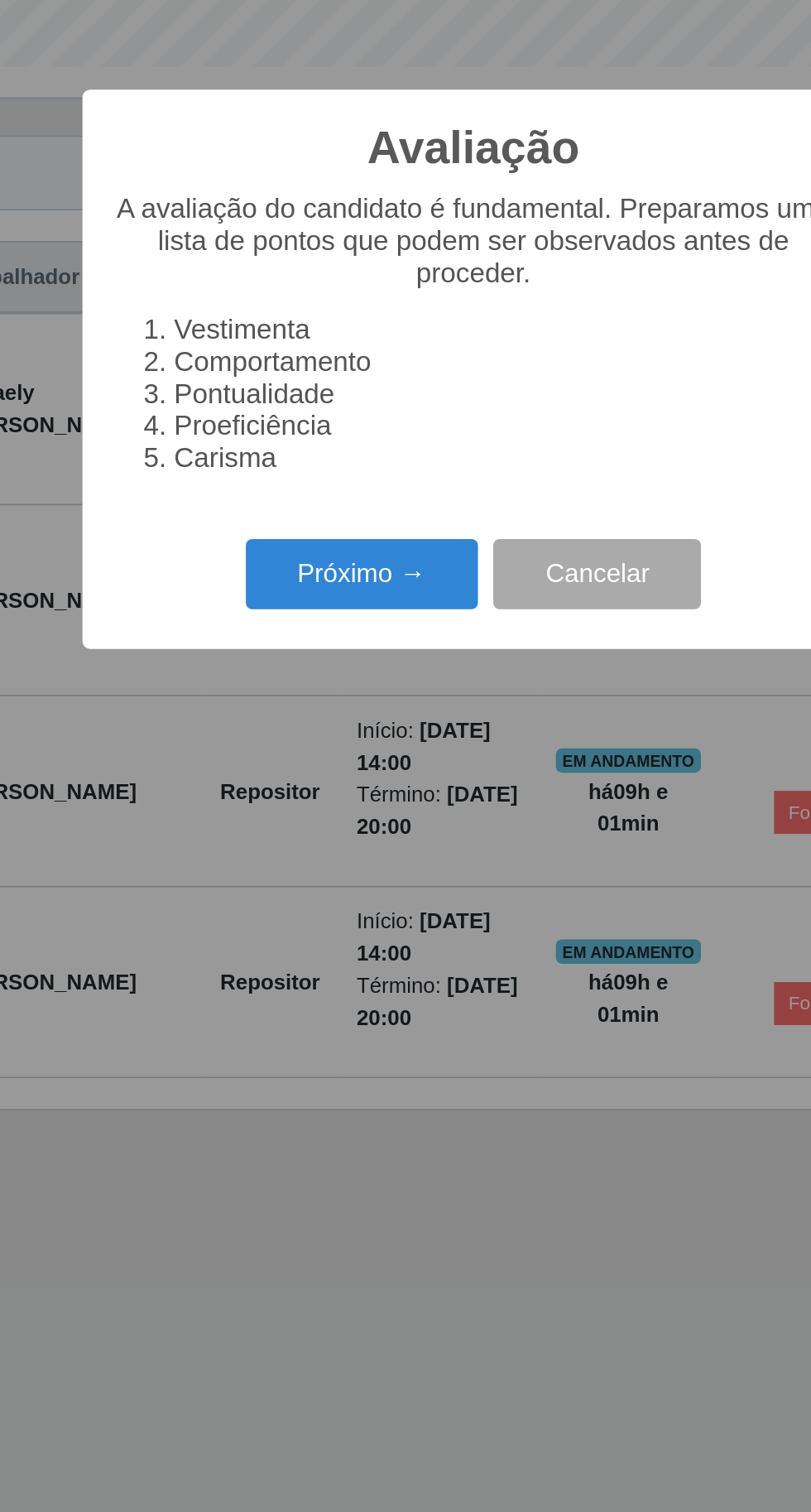
click at [330, 852] on button "Próximo →" at bounding box center [345, 867] width 125 height 39
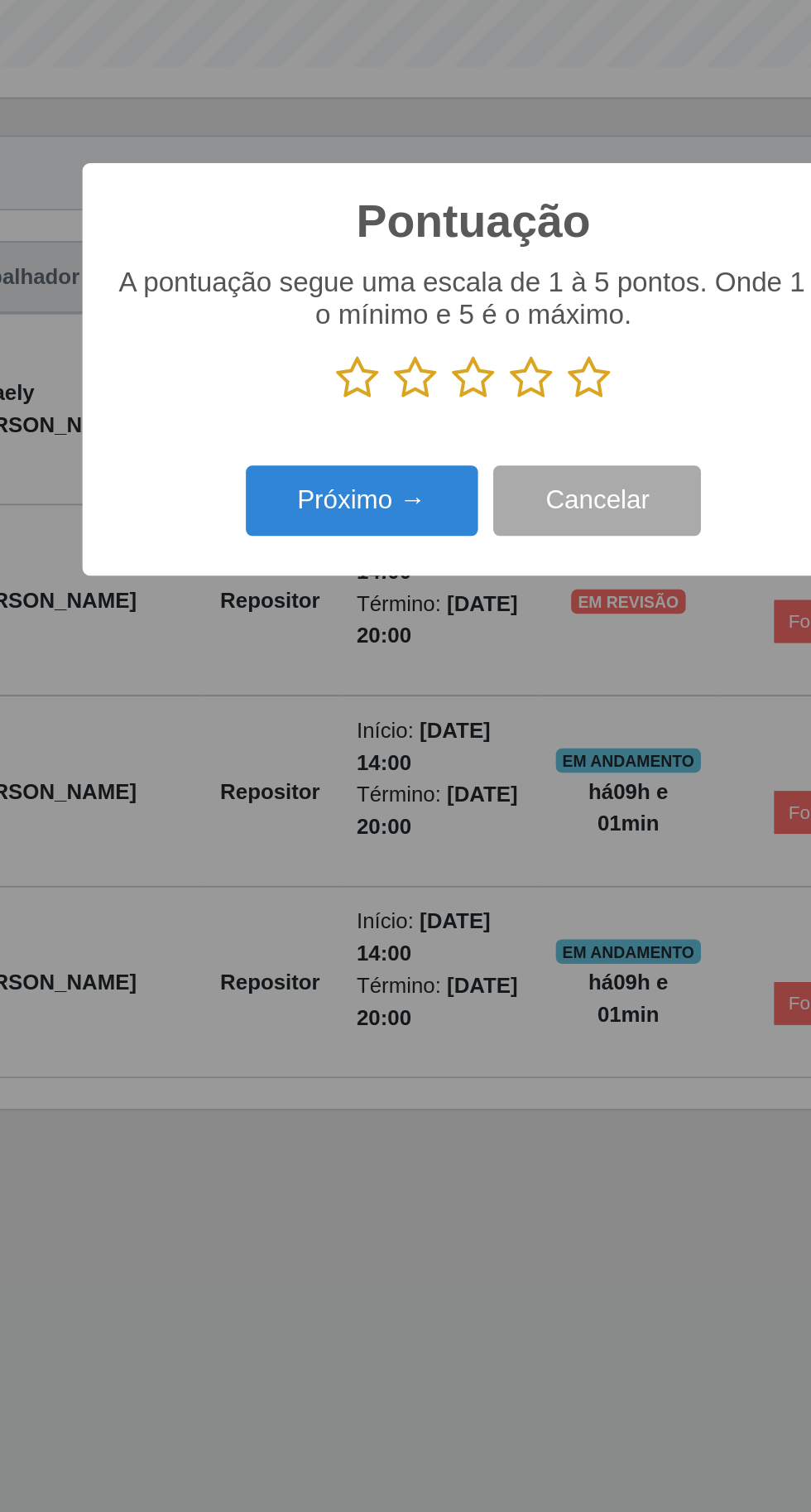
click at [466, 766] on icon at bounding box center [467, 761] width 23 height 25
click at [456, 773] on input "radio" at bounding box center [456, 773] width 0 height 0
click at [316, 836] on button "Próximo →" at bounding box center [345, 827] width 125 height 39
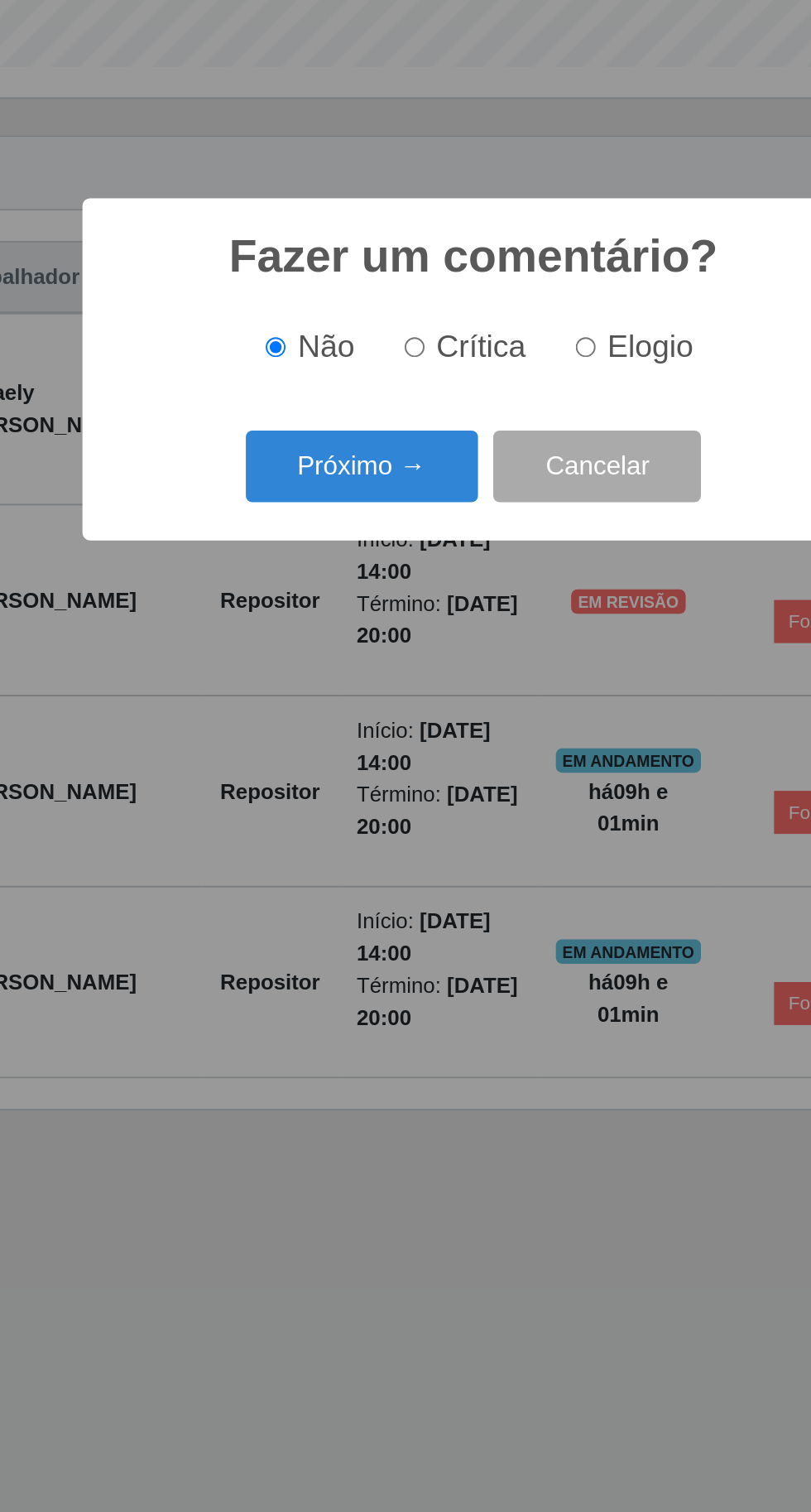
click at [332, 807] on button "Próximo →" at bounding box center [345, 808] width 125 height 39
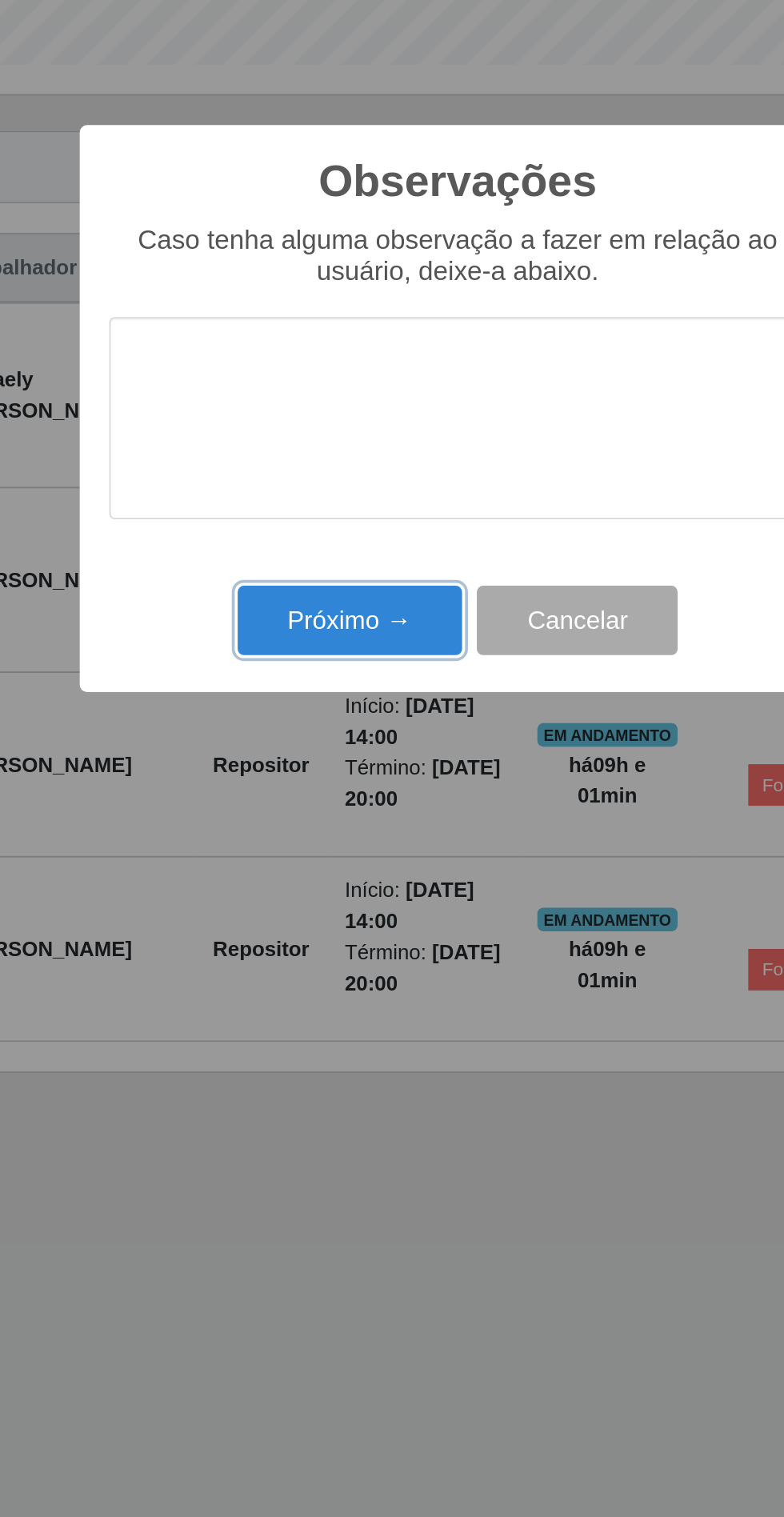
click at [318, 874] on button "Próximo →" at bounding box center [333, 873] width 121 height 38
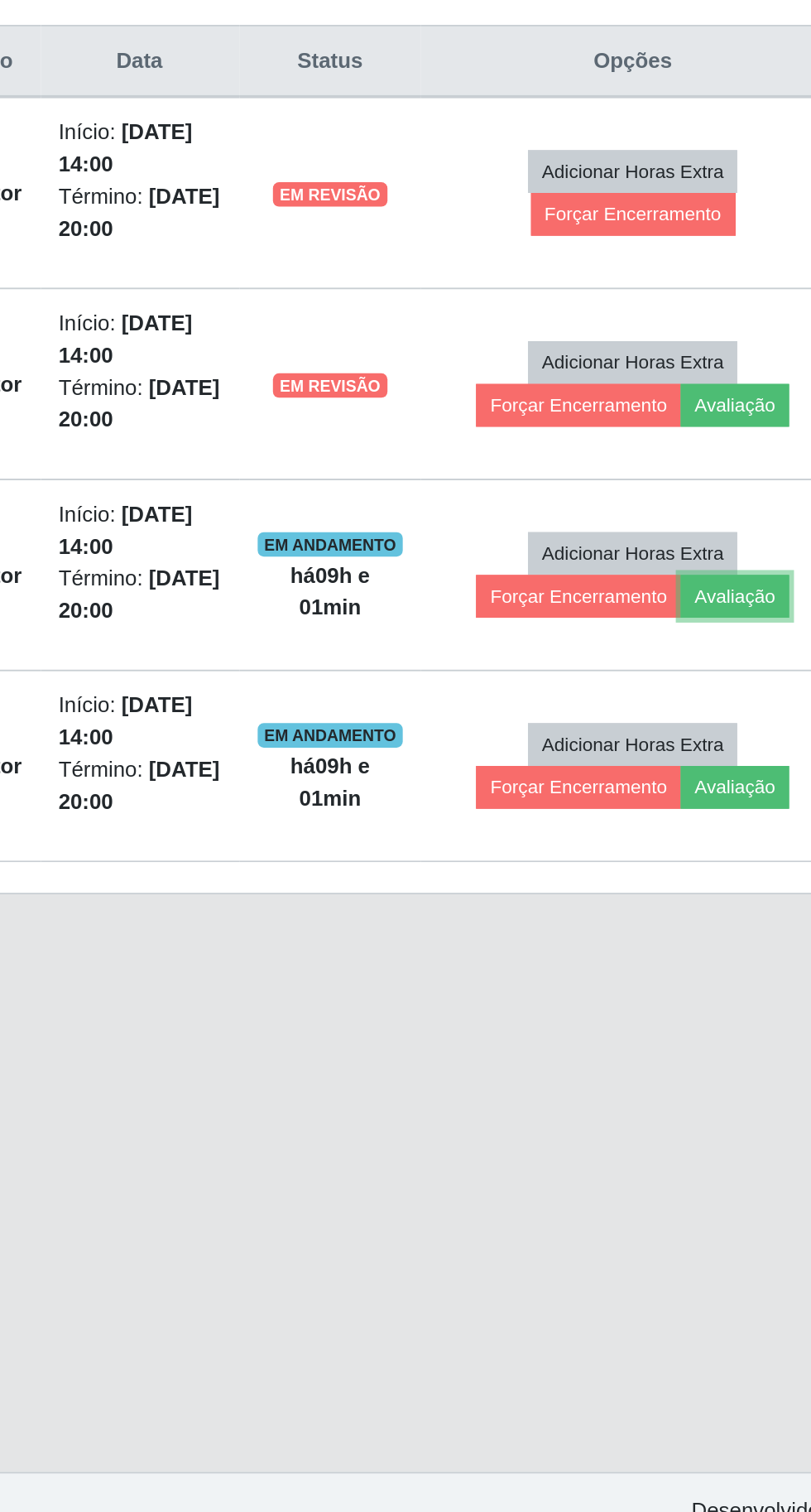
scroll to position [0, 0]
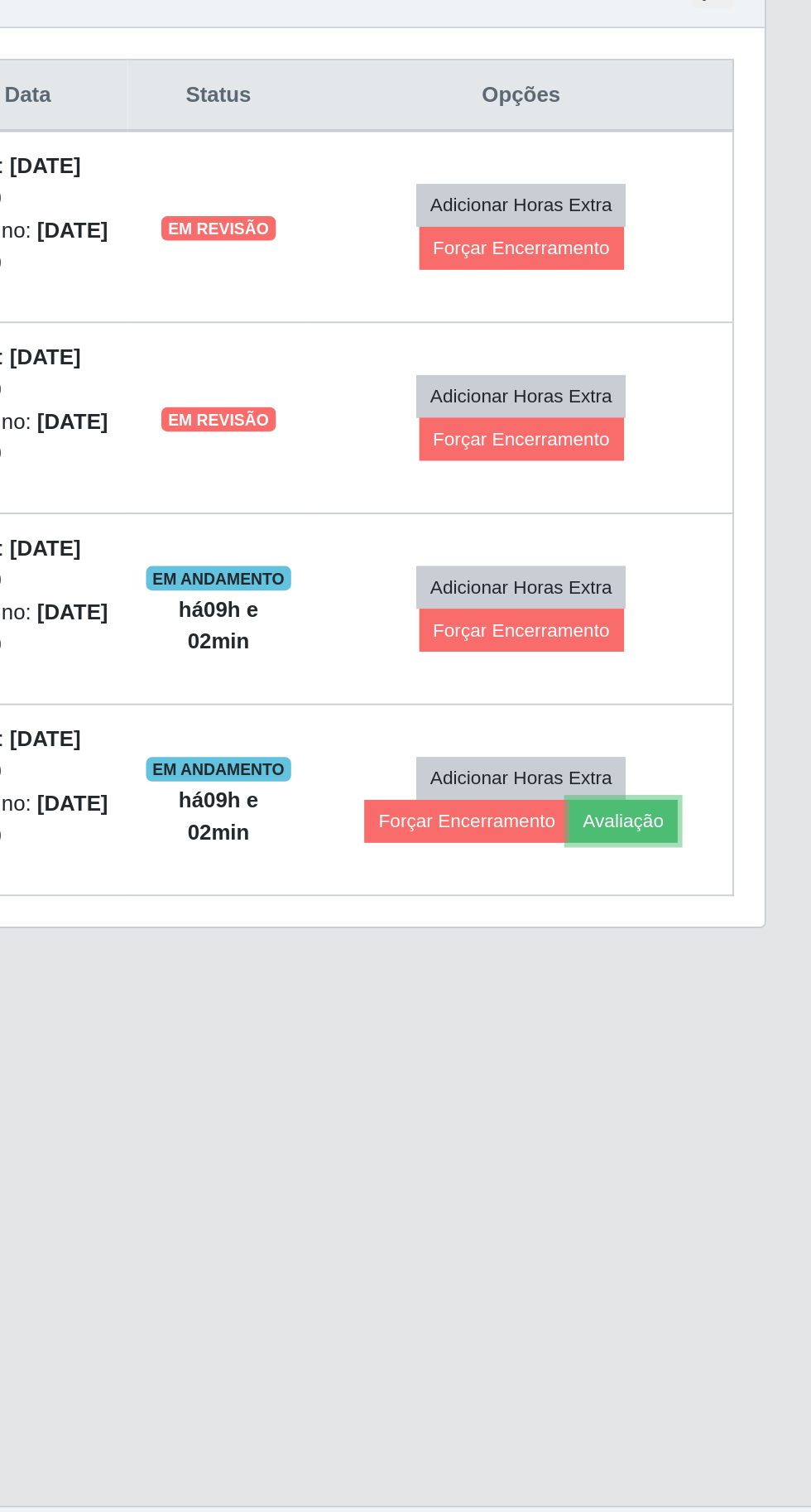
click at [714, 1096] on button "Avaliação" at bounding box center [708, 1099] width 59 height 23
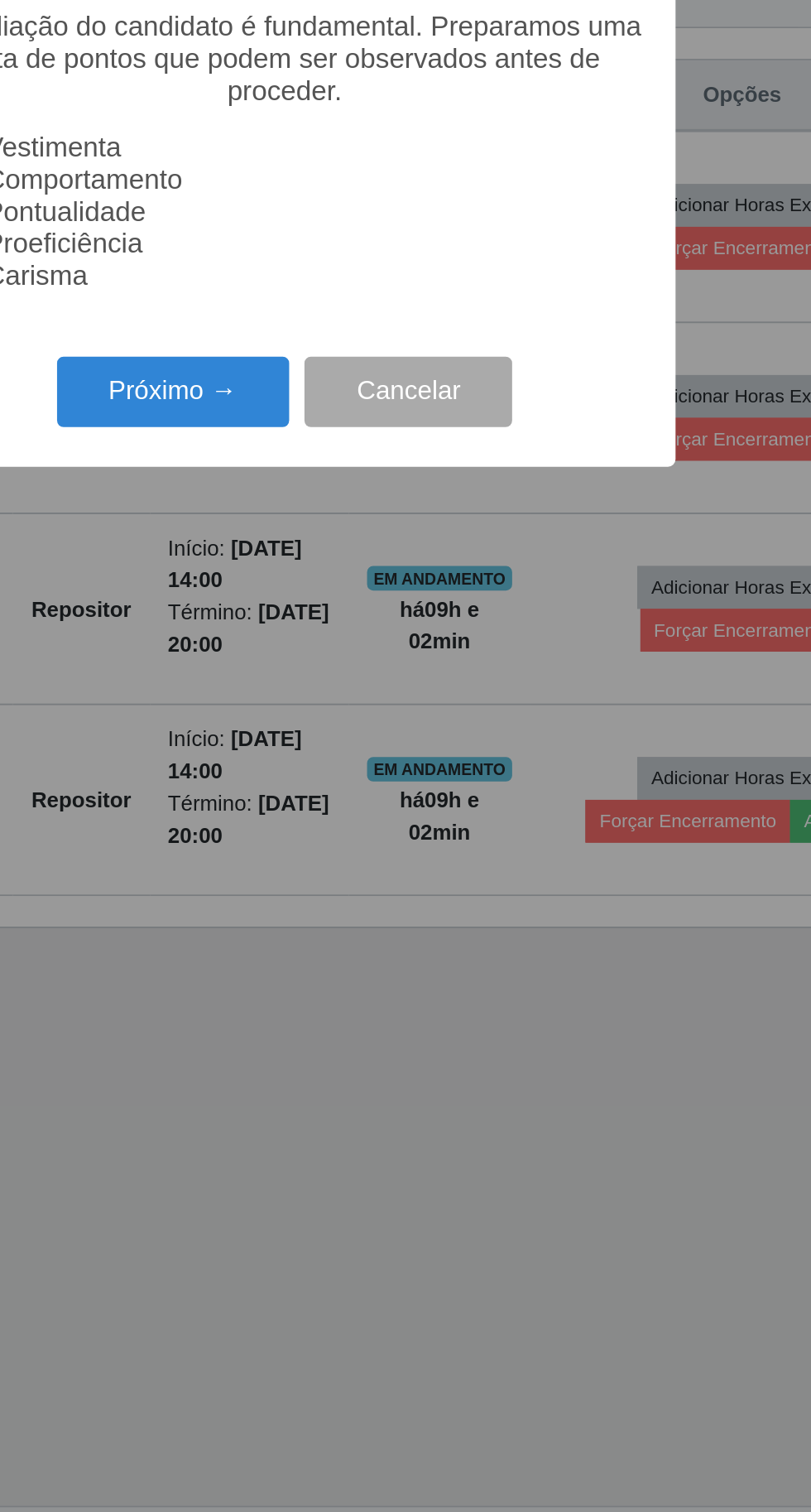
click at [354, 887] on button "Próximo →" at bounding box center [345, 867] width 125 height 39
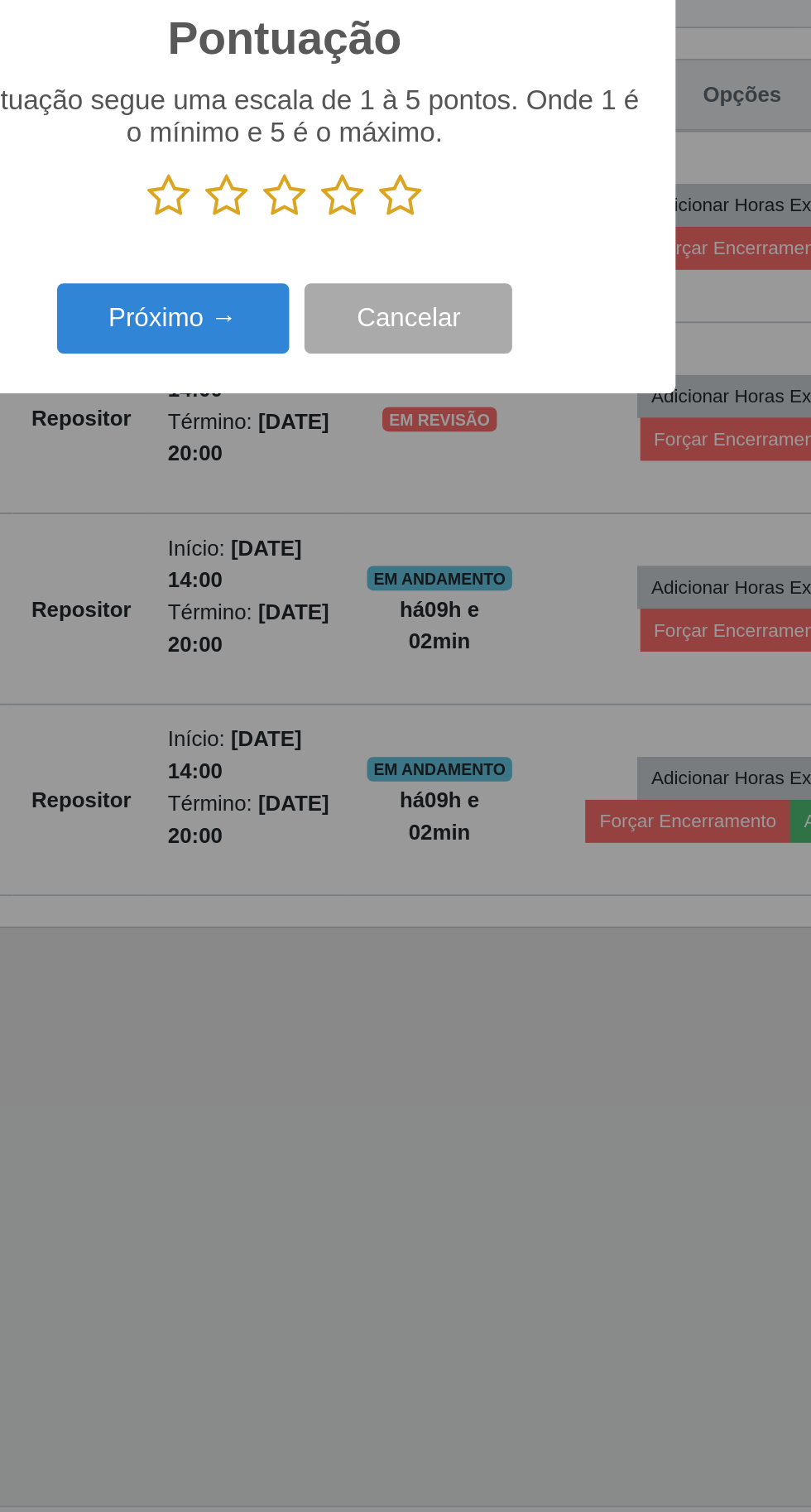
click at [478, 773] on icon at bounding box center [467, 761] width 23 height 25
click at [456, 773] on input "radio" at bounding box center [456, 773] width 0 height 0
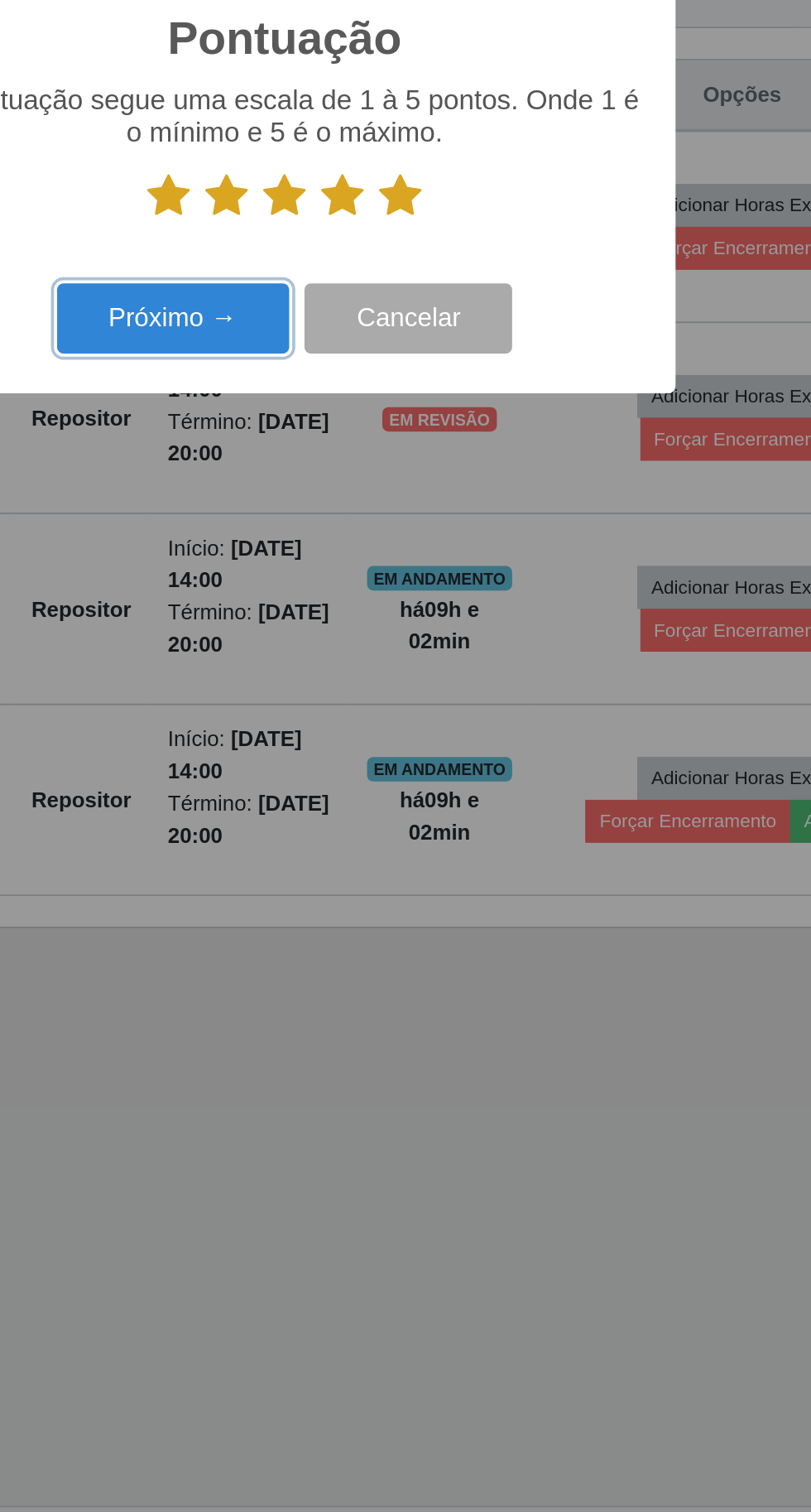
click at [344, 847] on button "Próximo →" at bounding box center [345, 827] width 125 height 39
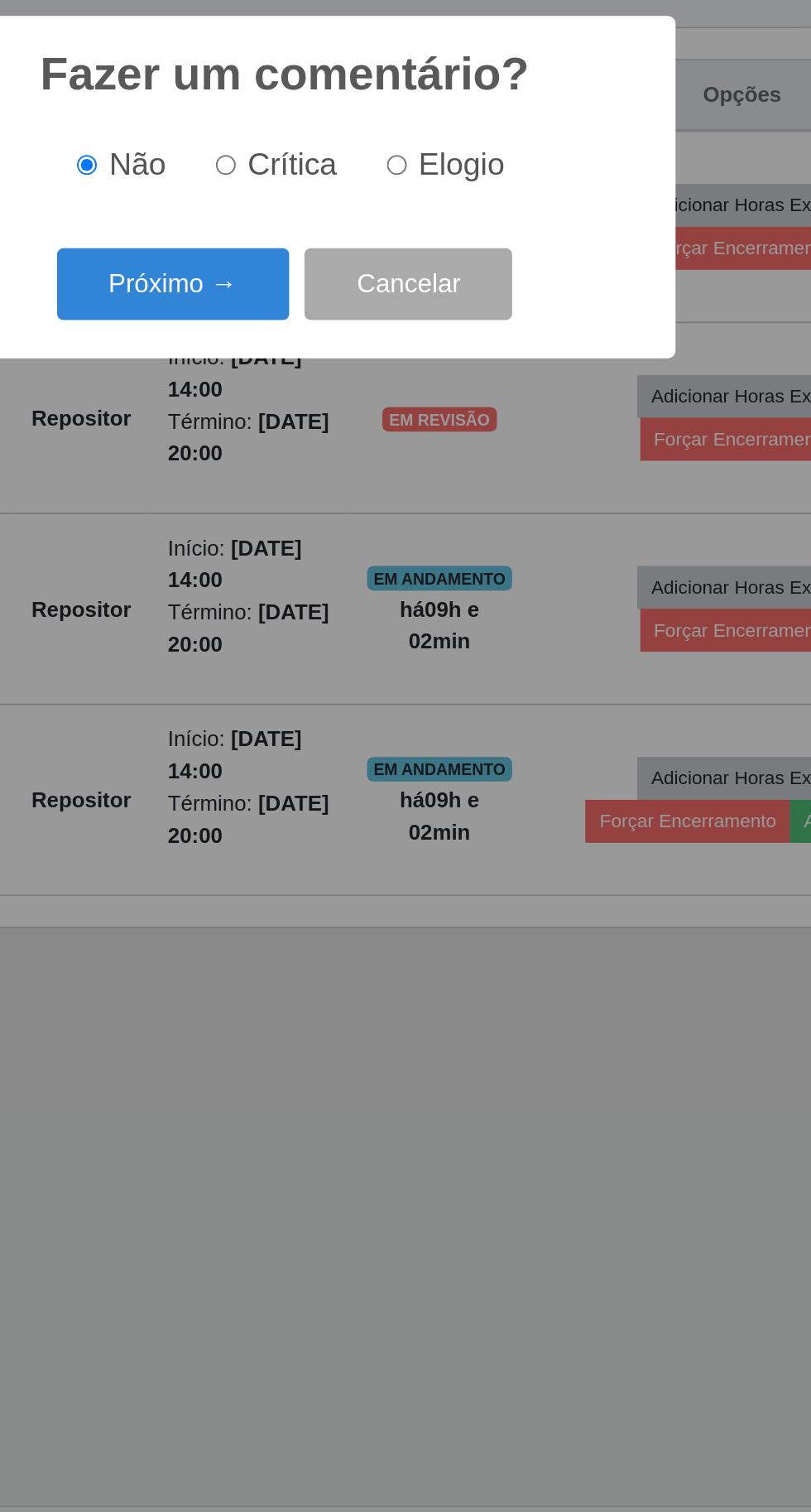
click at [333, 828] on button "Próximo →" at bounding box center [345, 808] width 125 height 39
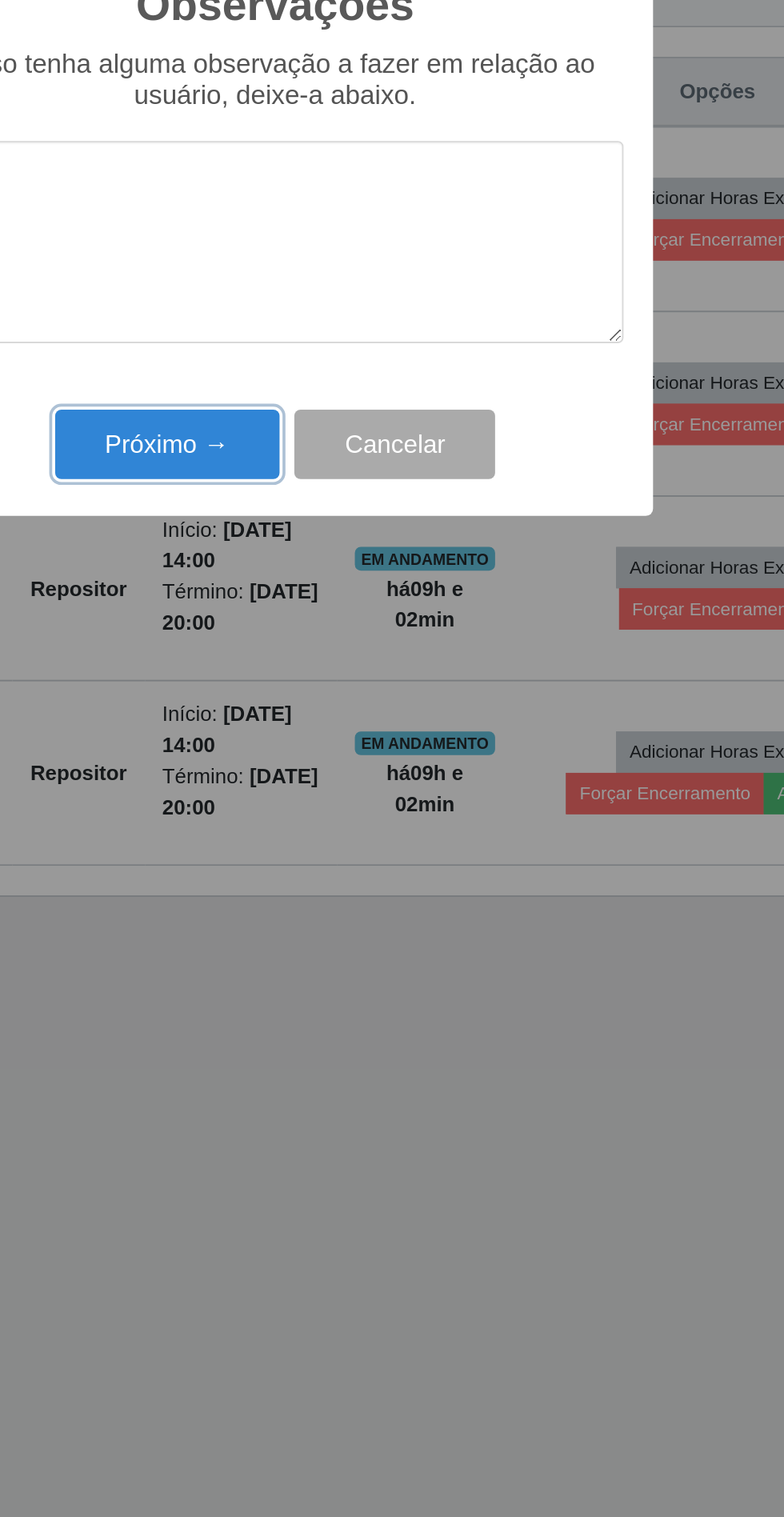
click at [307, 880] on button "Próximo →" at bounding box center [333, 873] width 121 height 38
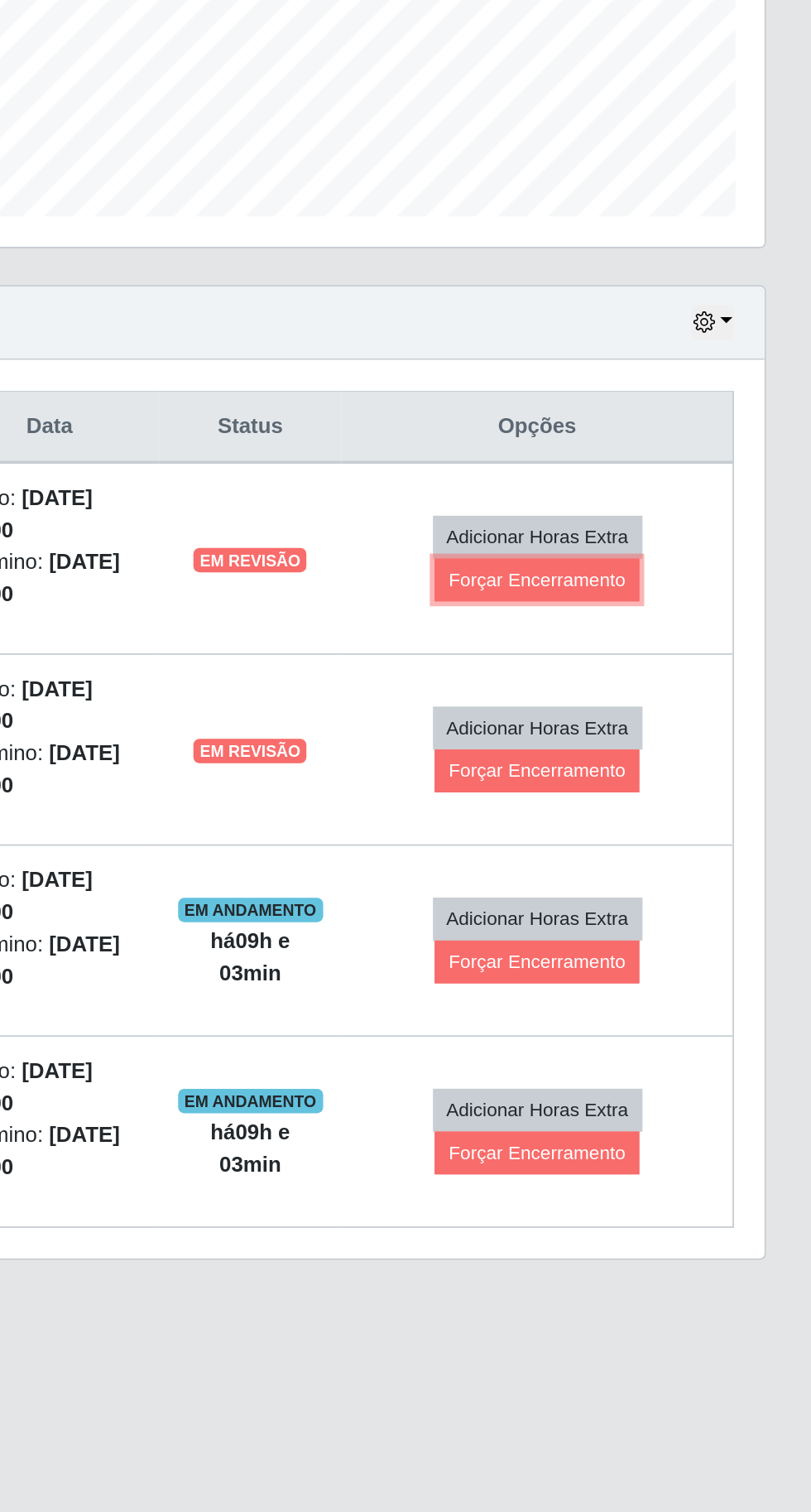
click at [638, 783] on button "Forçar Encerramento" at bounding box center [662, 788] width 111 height 23
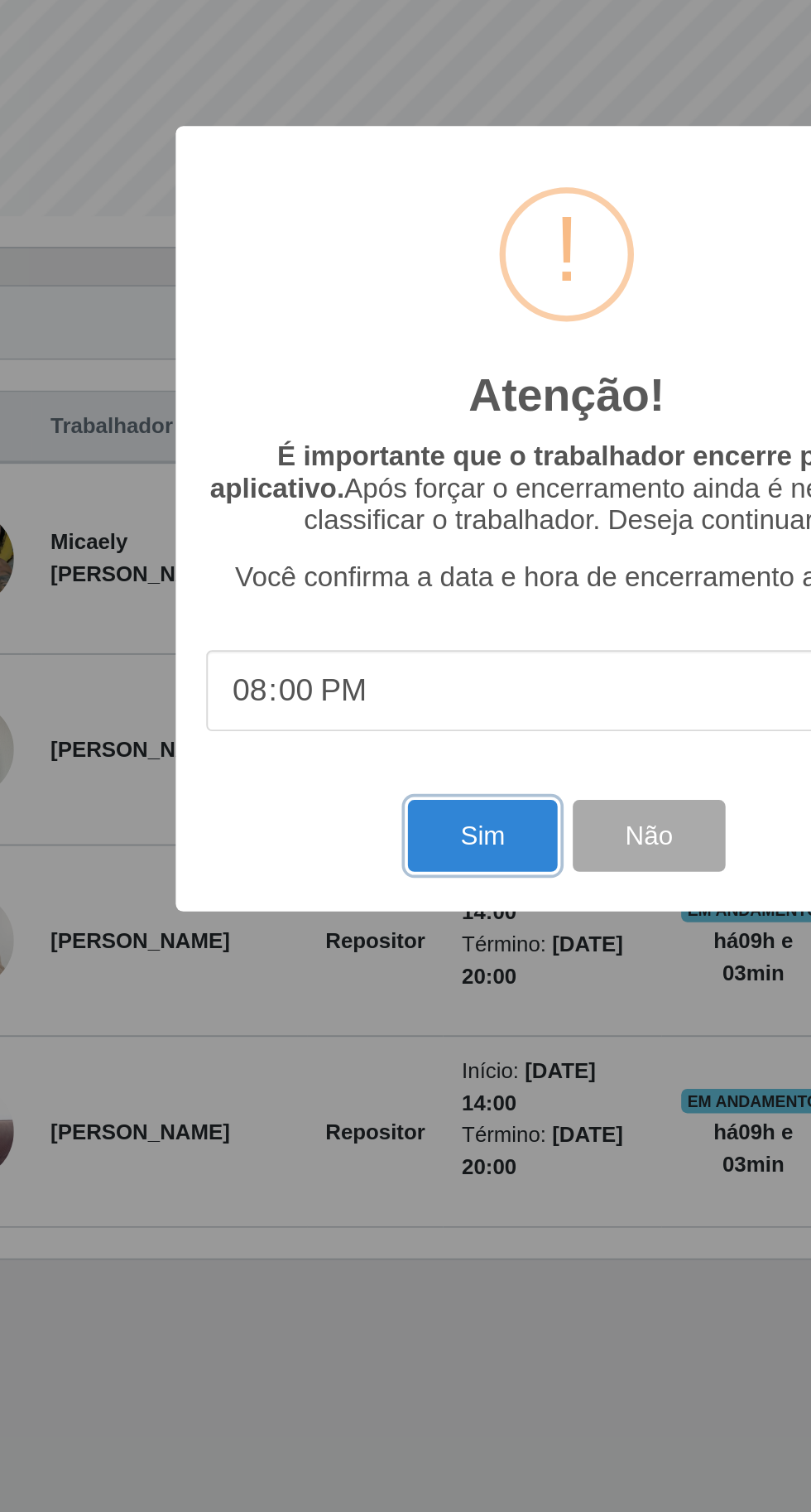
click at [354, 932] on button "Sim" at bounding box center [359, 927] width 80 height 39
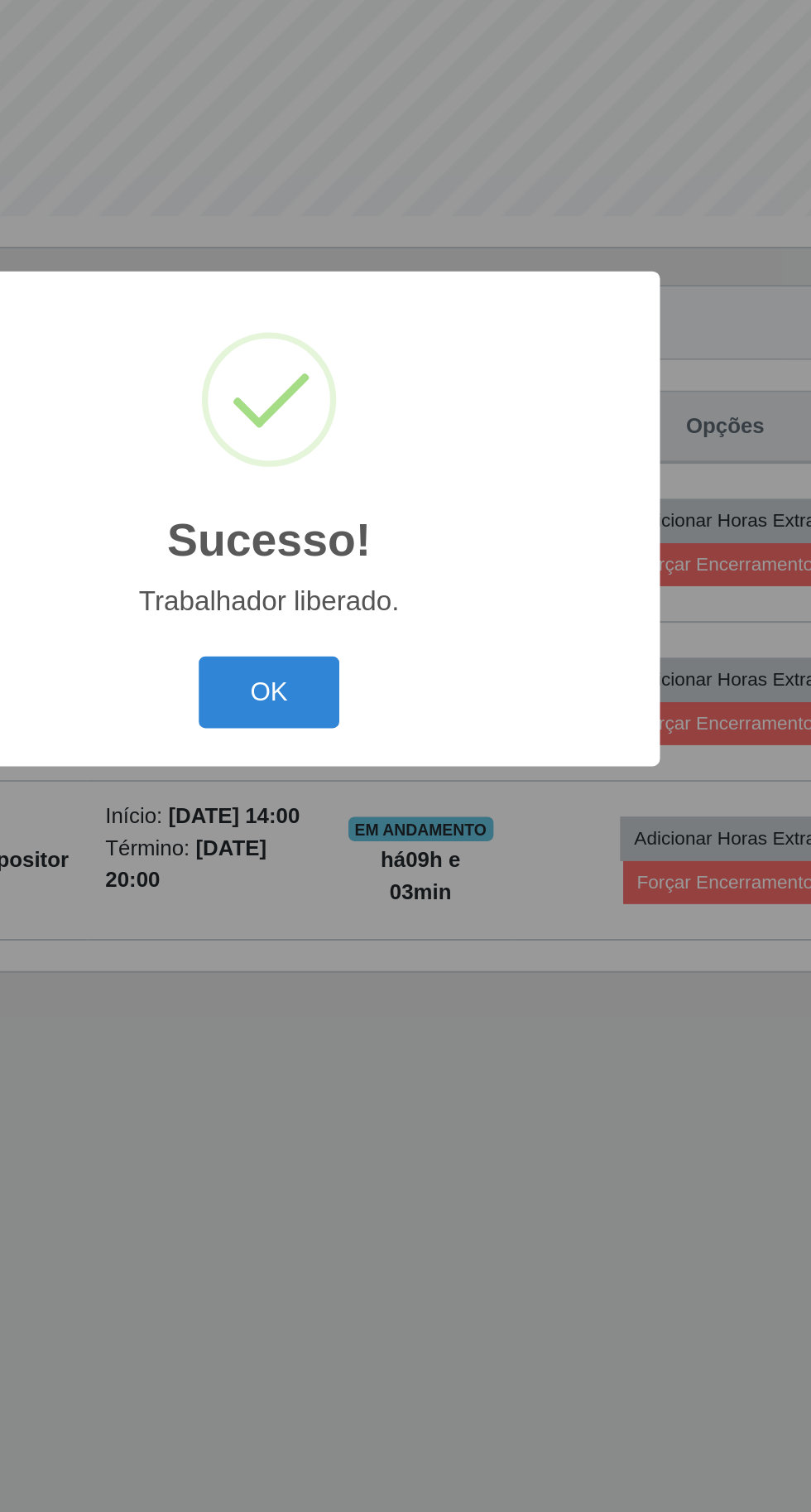
click at [377, 852] on button "OK" at bounding box center [406, 850] width 77 height 39
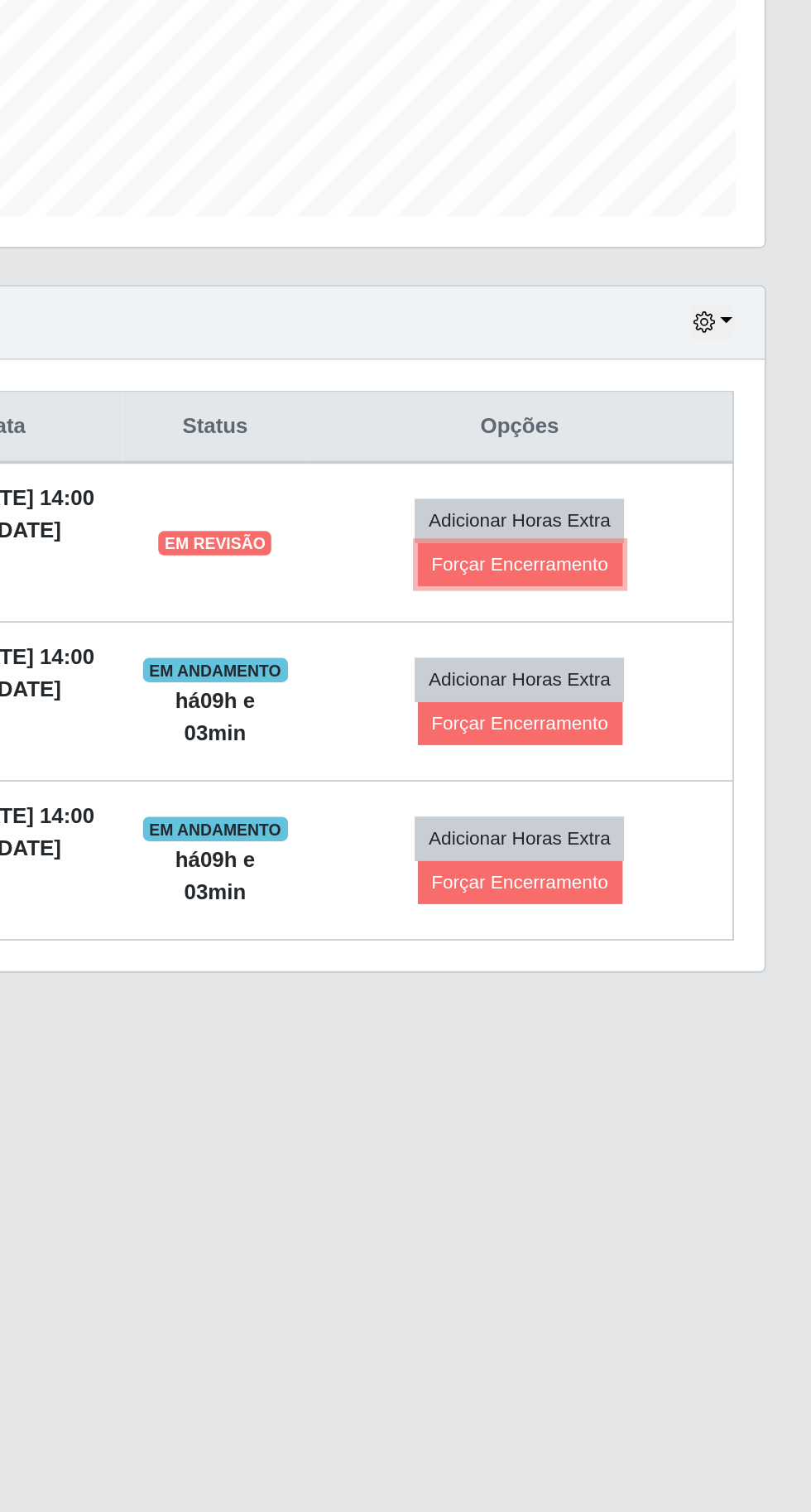
click at [635, 786] on button "Forçar Encerramento" at bounding box center [653, 780] width 111 height 23
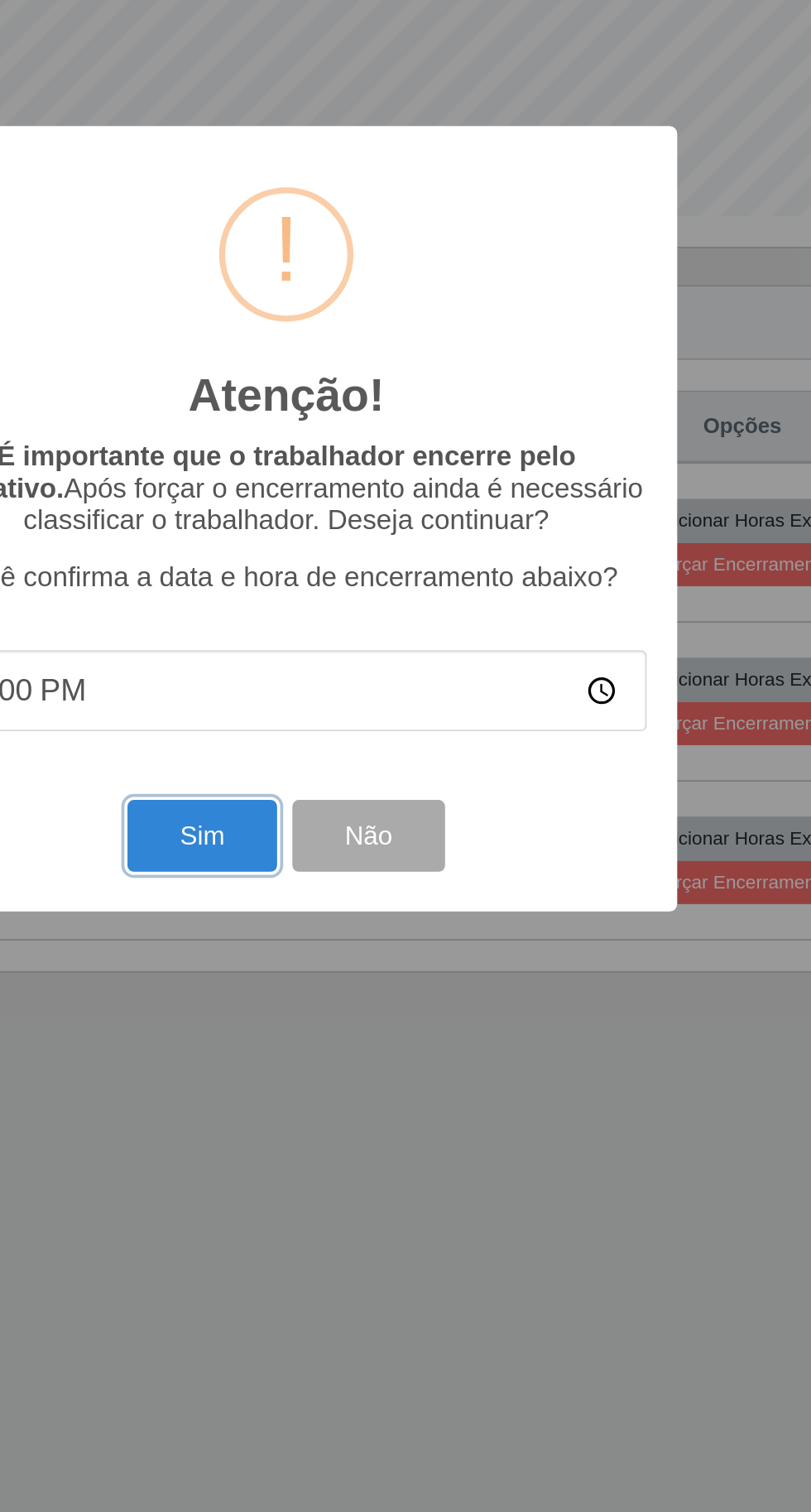
click at [347, 921] on button "Sim" at bounding box center [359, 927] width 80 height 39
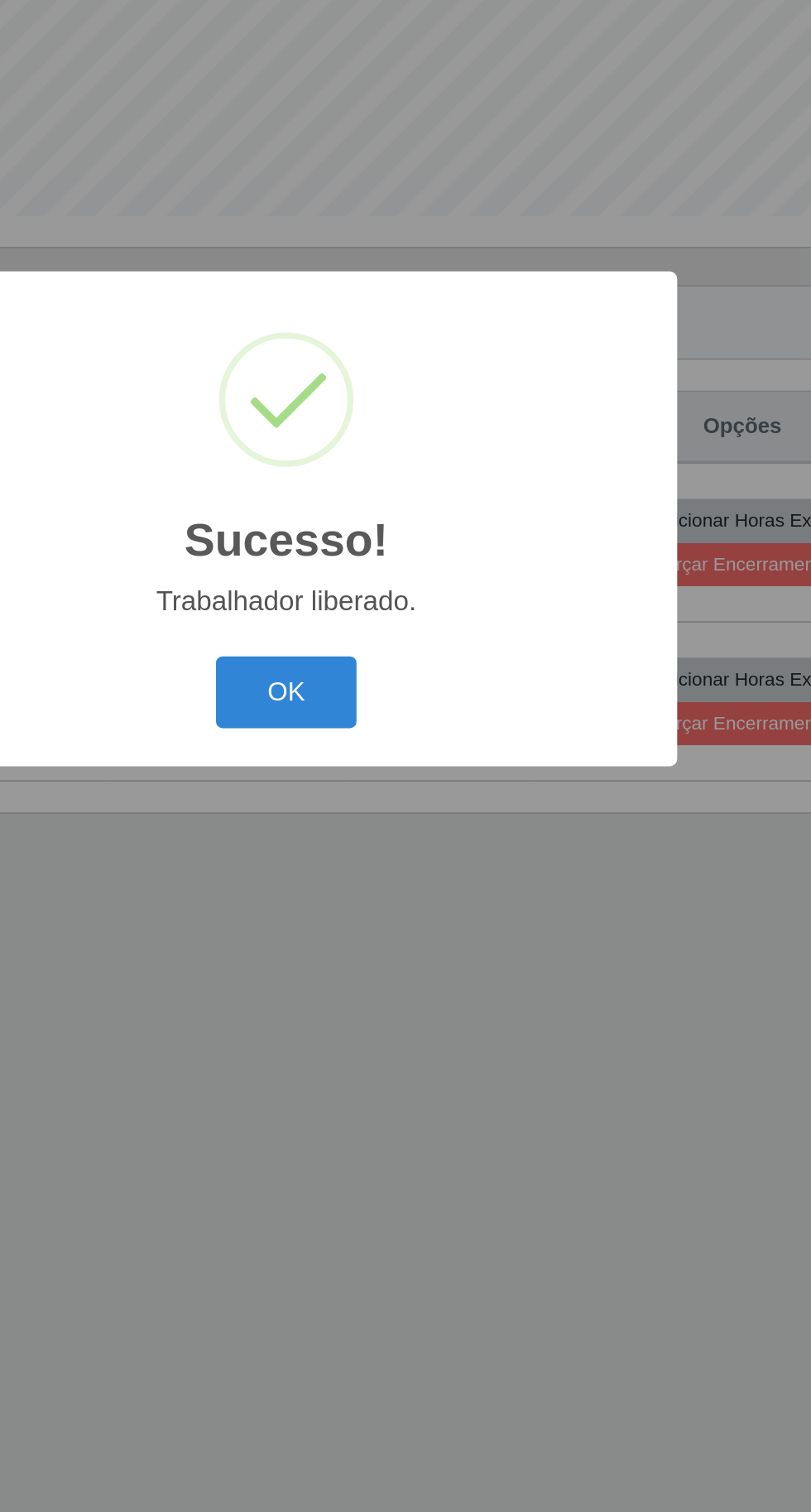
click at [395, 842] on button "OK" at bounding box center [406, 850] width 77 height 39
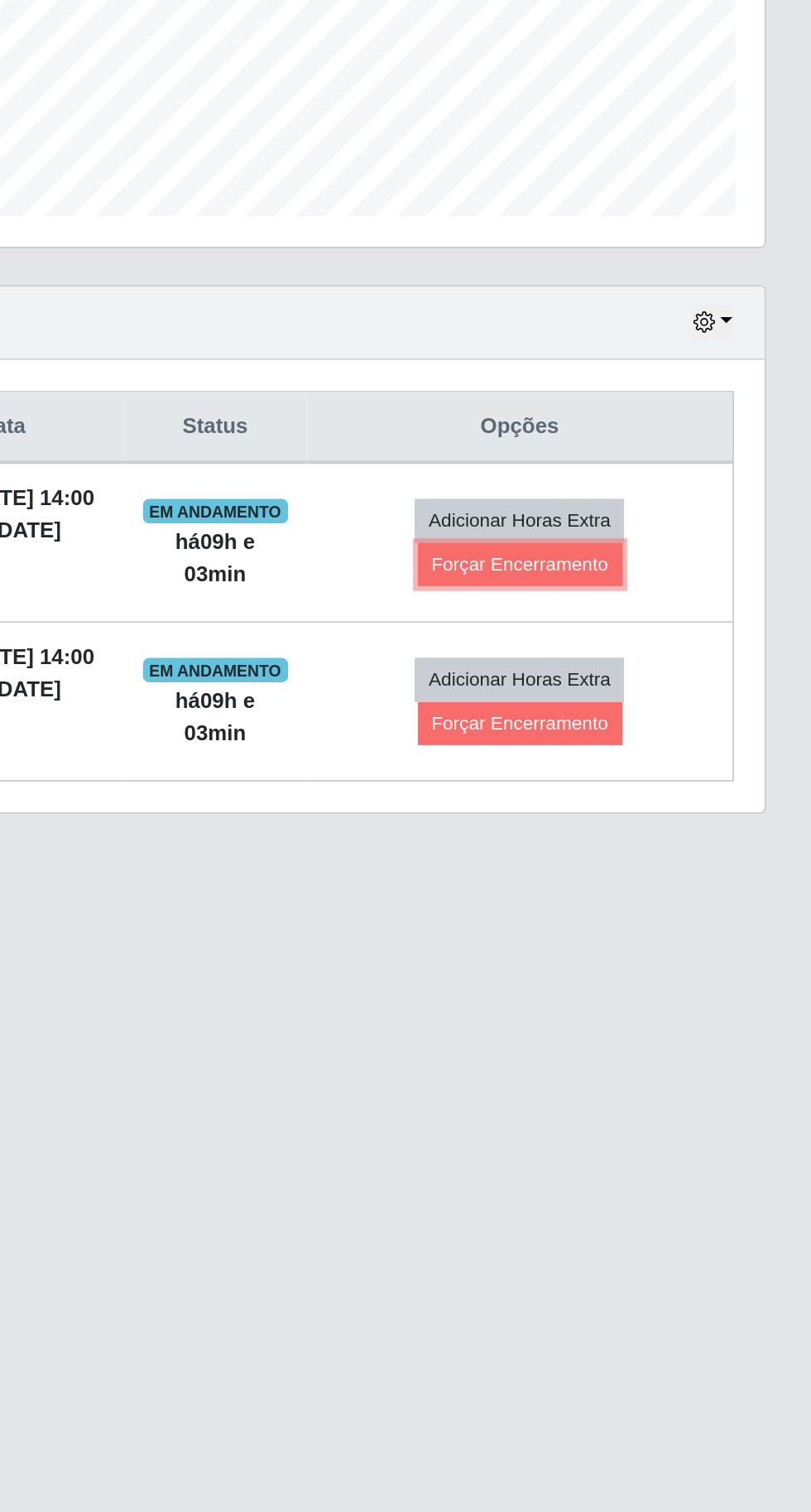
click at [651, 790] on button "Forçar Encerramento" at bounding box center [653, 780] width 111 height 23
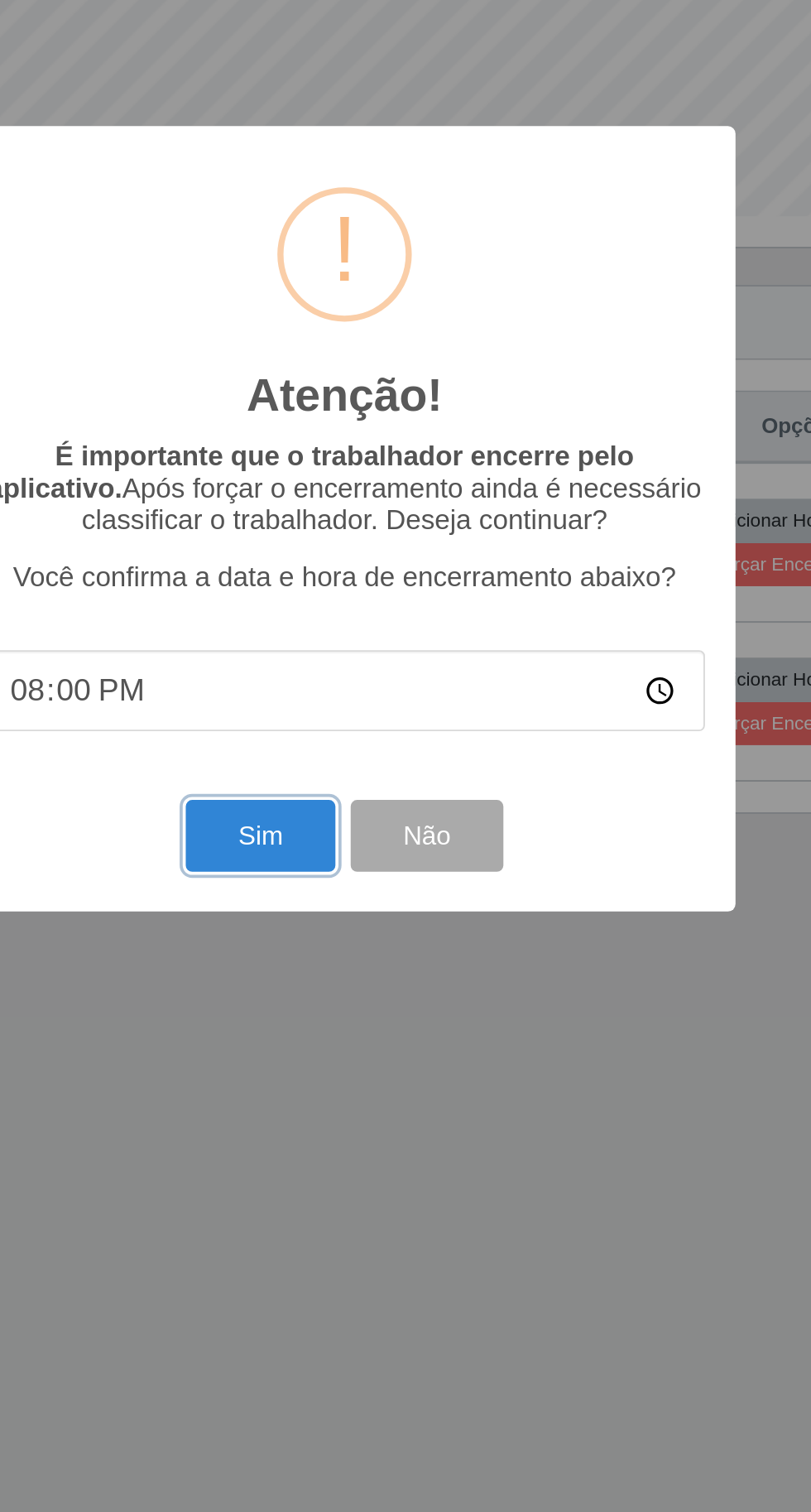
click at [343, 927] on button "Sim" at bounding box center [359, 927] width 80 height 39
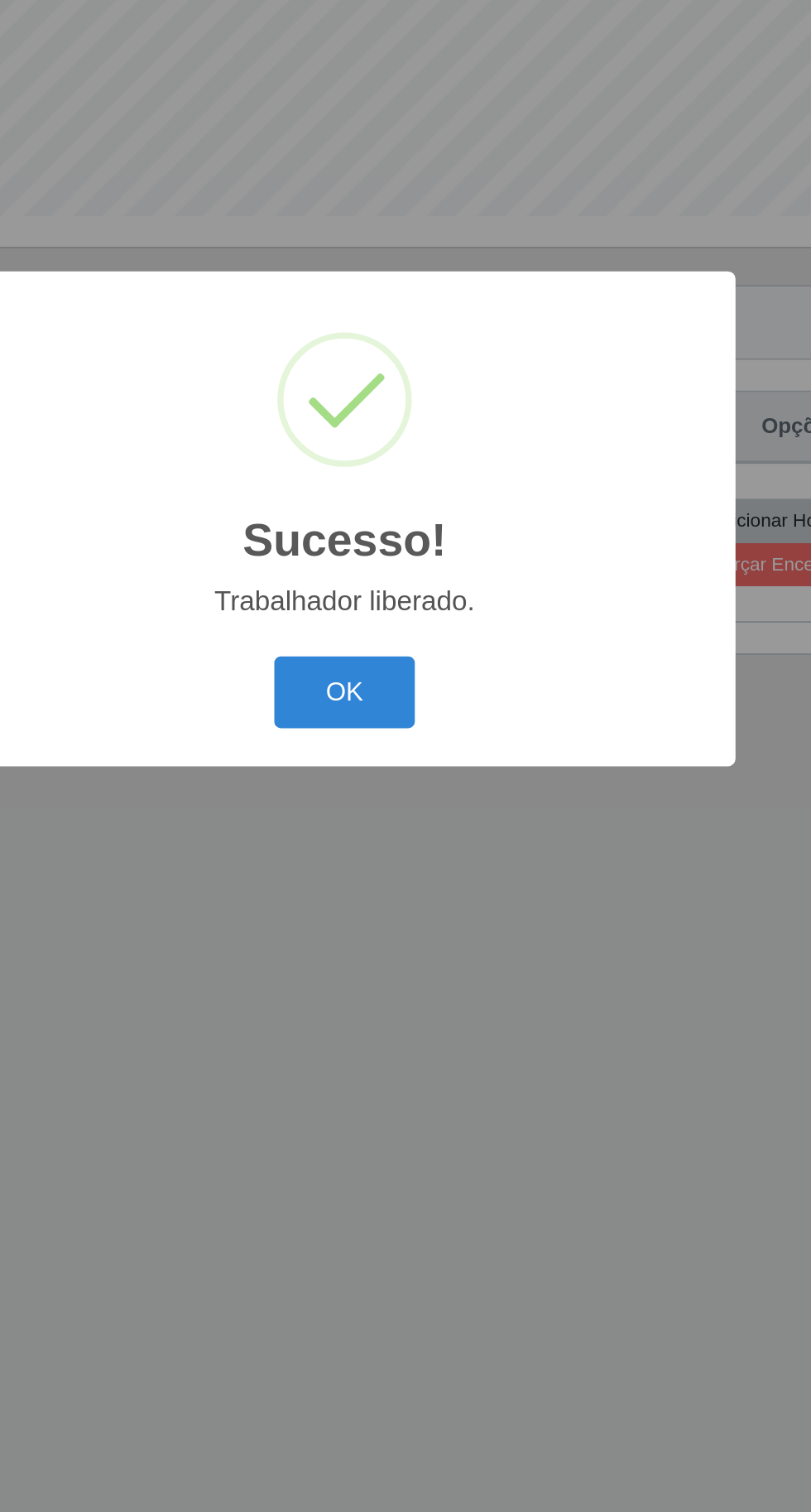
click at [381, 852] on button "OK" at bounding box center [406, 850] width 77 height 39
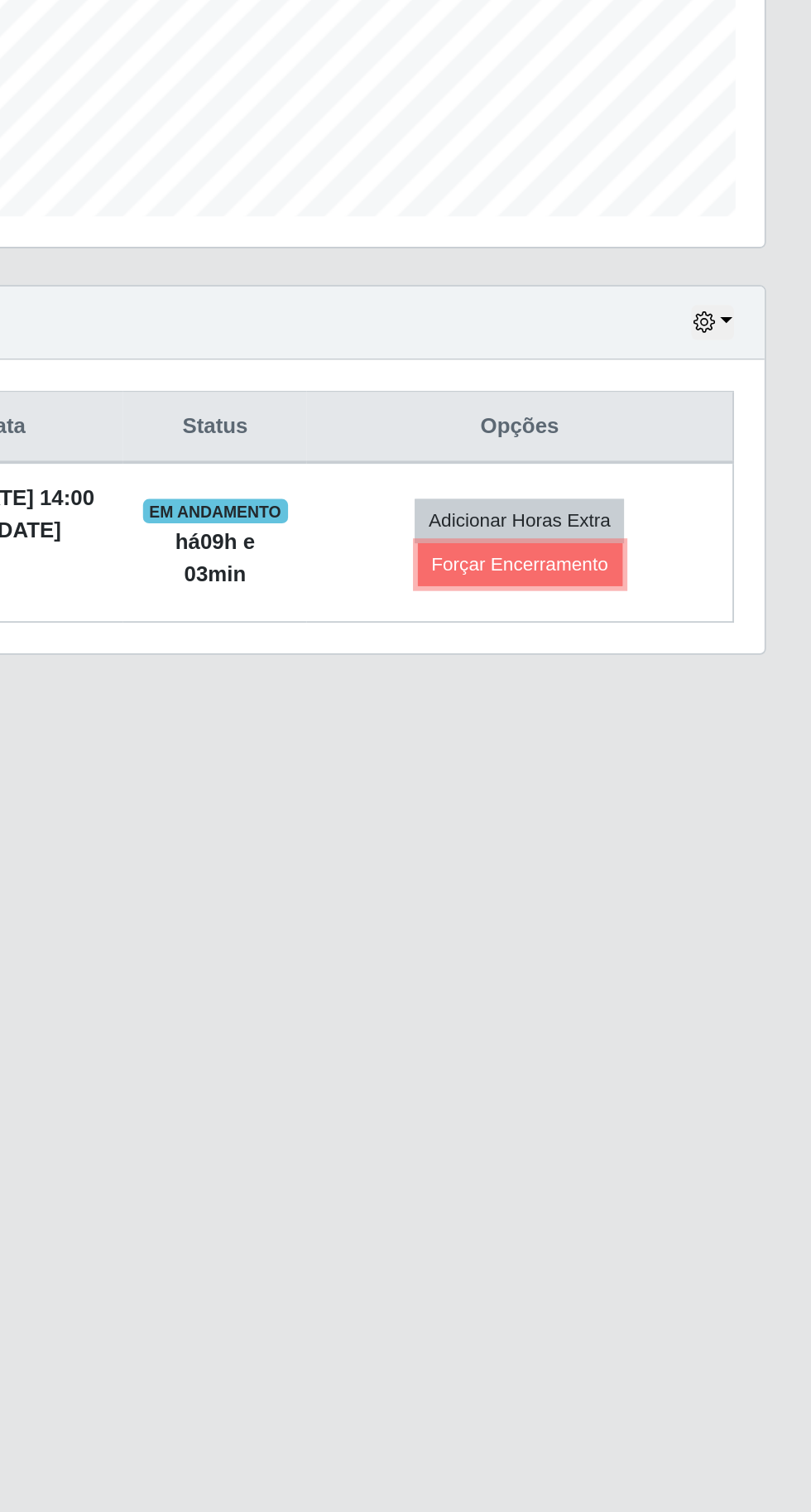
click at [625, 786] on button "Forçar Encerramento" at bounding box center [653, 780] width 111 height 23
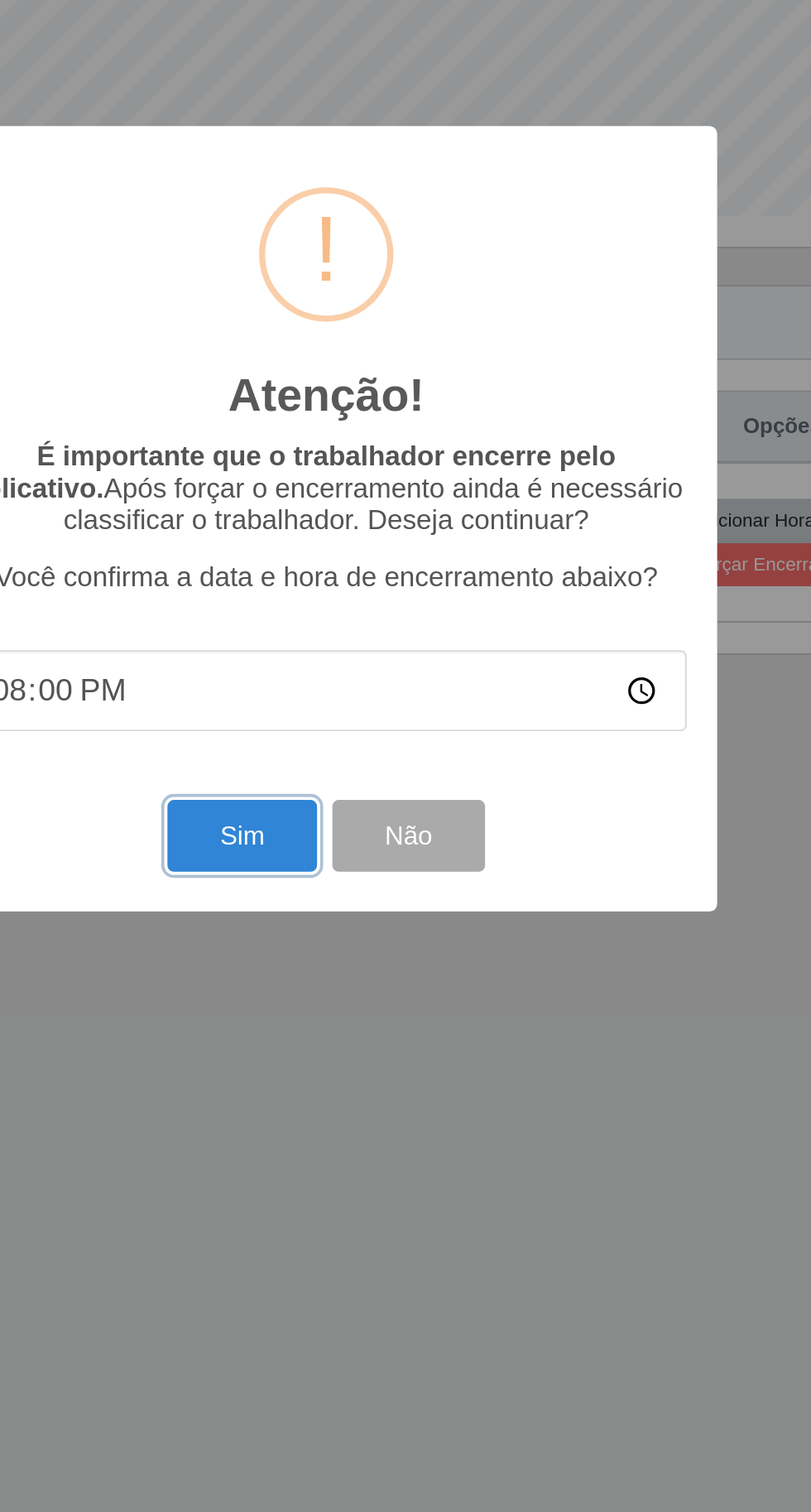
click at [341, 946] on button "Sim" at bounding box center [359, 927] width 80 height 39
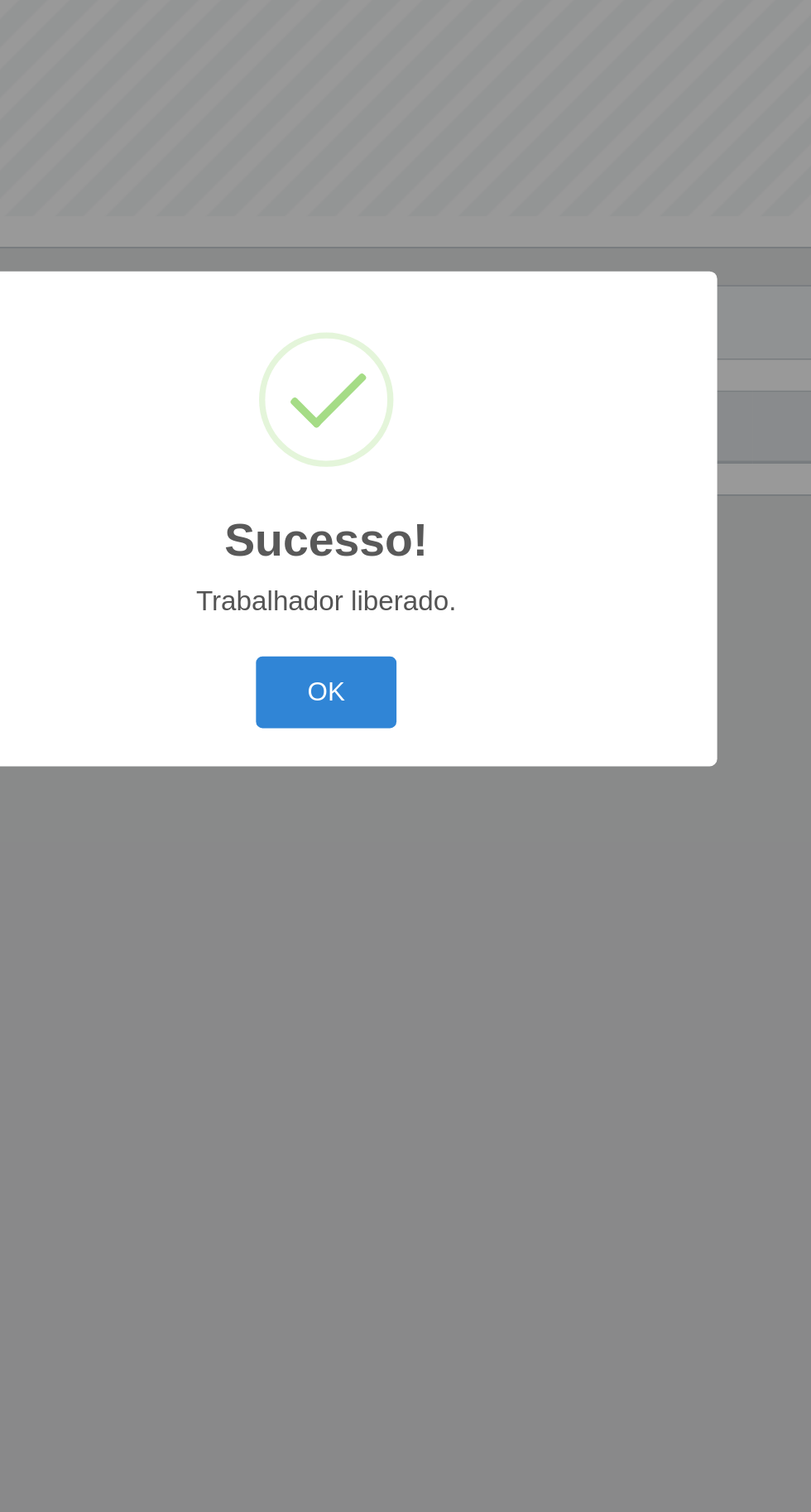
click at [386, 859] on button "OK" at bounding box center [406, 850] width 77 height 39
